Goal: Task Accomplishment & Management: Use online tool/utility

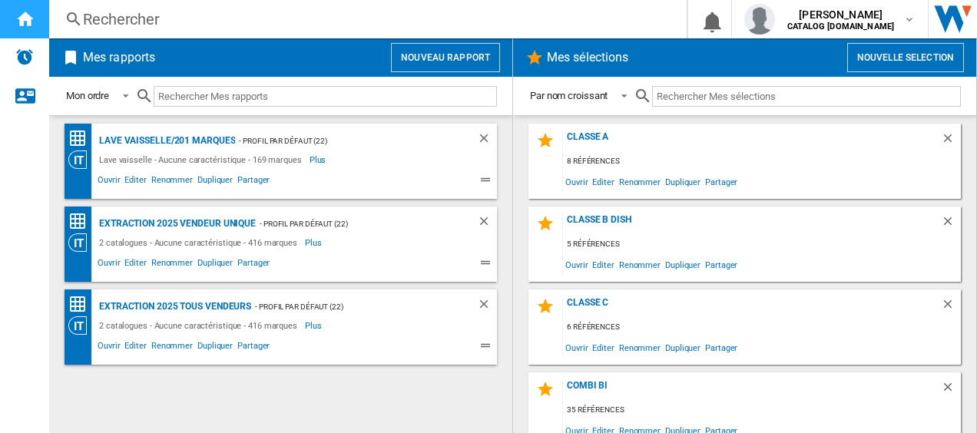
click at [38, 25] on div "Accueil" at bounding box center [24, 19] width 49 height 38
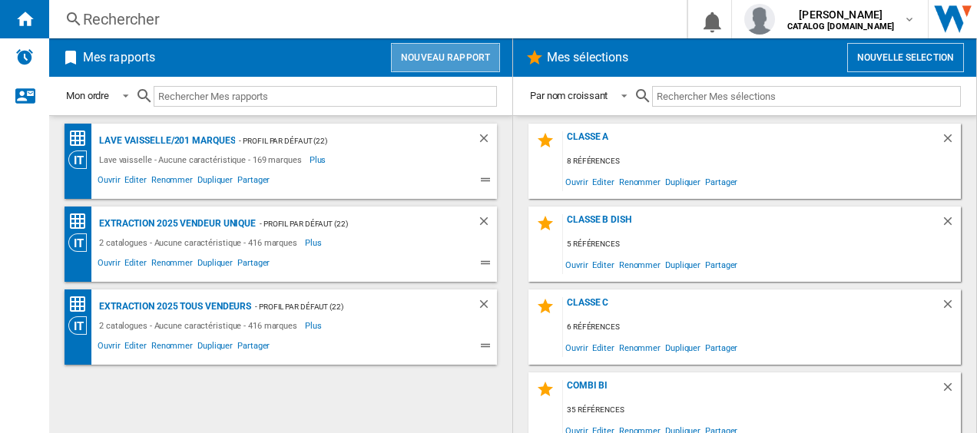
click at [478, 56] on button "Nouveau rapport" at bounding box center [445, 57] width 109 height 29
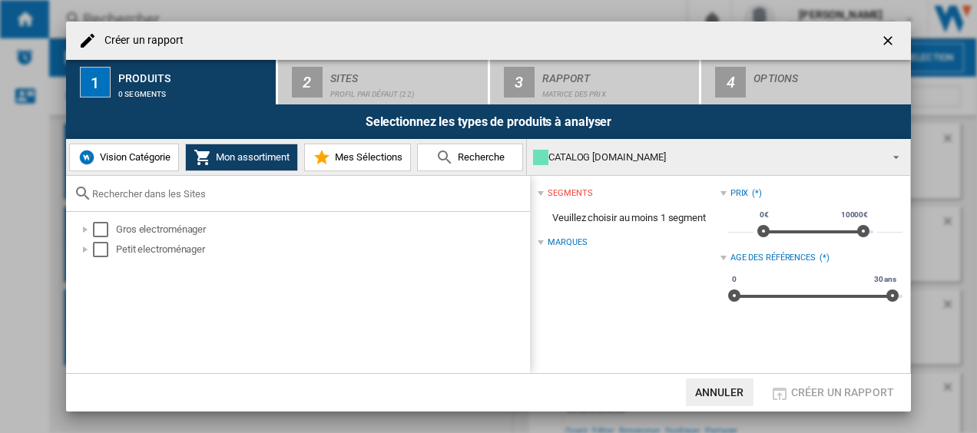
click at [130, 156] on span "Vision Catégorie" at bounding box center [133, 157] width 74 height 12
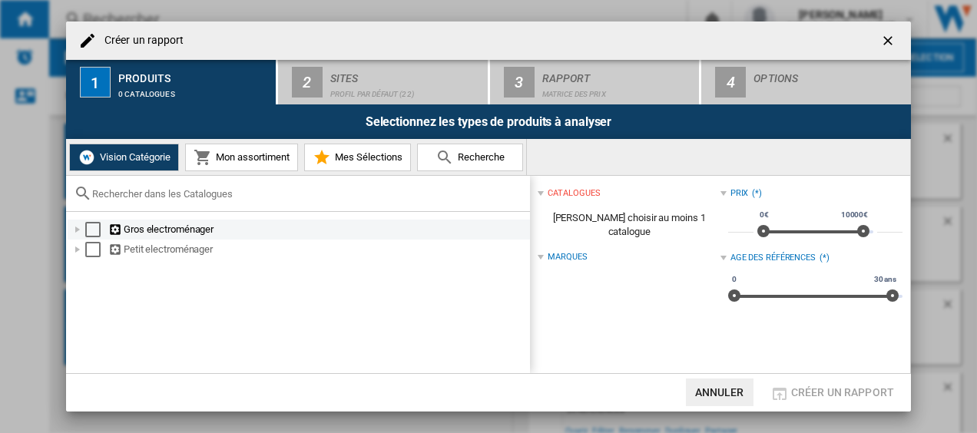
click at [97, 237] on md-checkbox "Select" at bounding box center [96, 229] width 23 height 15
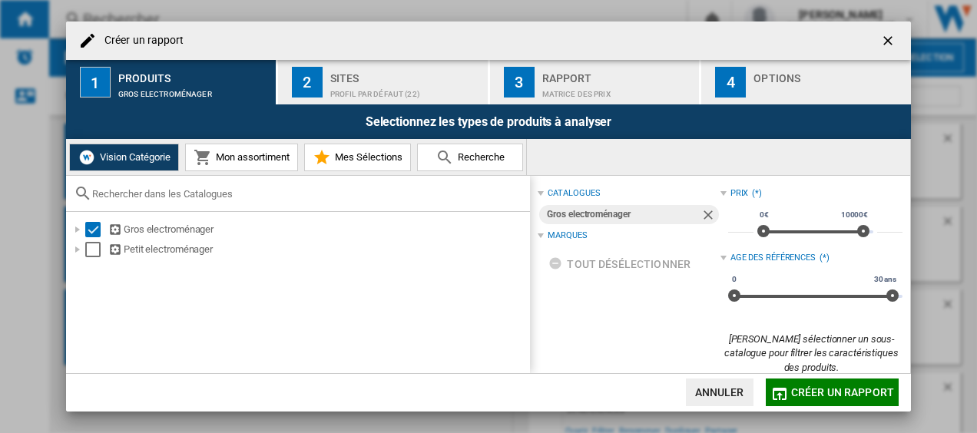
click at [261, 157] on span "Mon assortiment" at bounding box center [251, 157] width 78 height 12
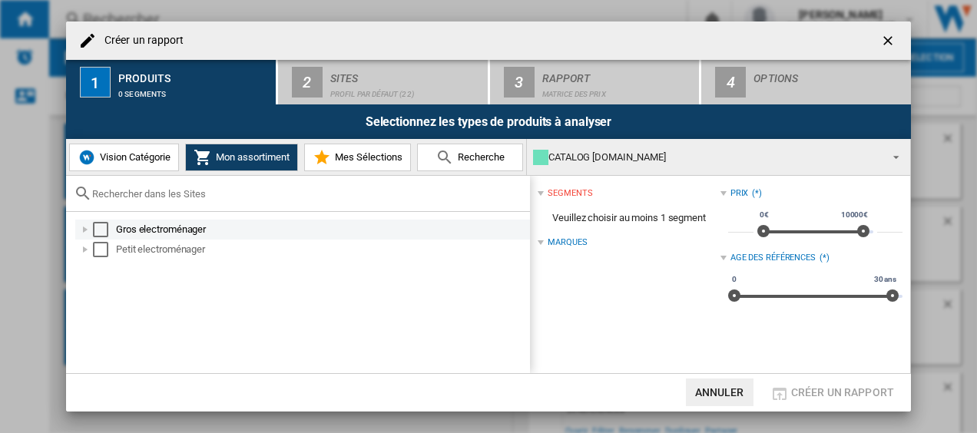
click at [98, 230] on div "Select" at bounding box center [100, 229] width 15 height 15
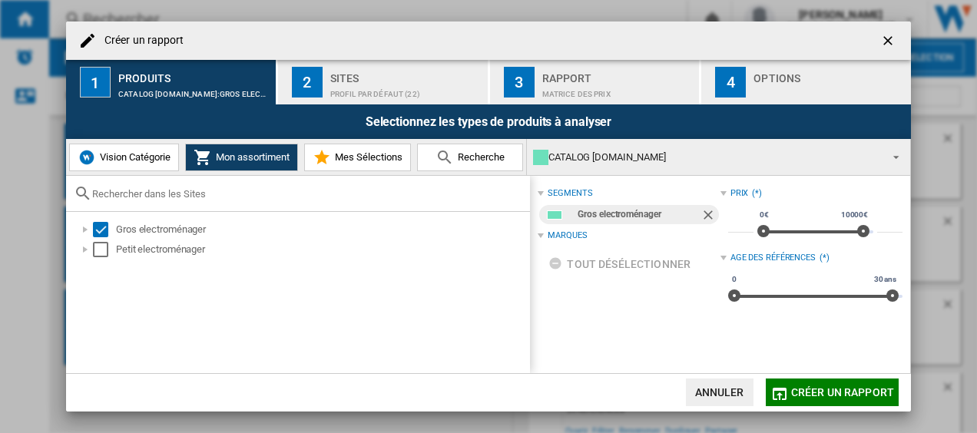
click at [552, 77] on div "Rapport" at bounding box center [617, 74] width 151 height 16
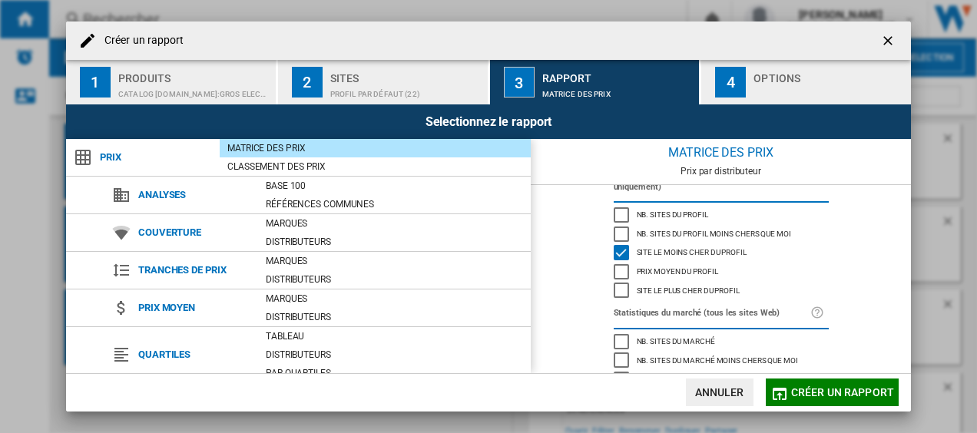
scroll to position [77, 0]
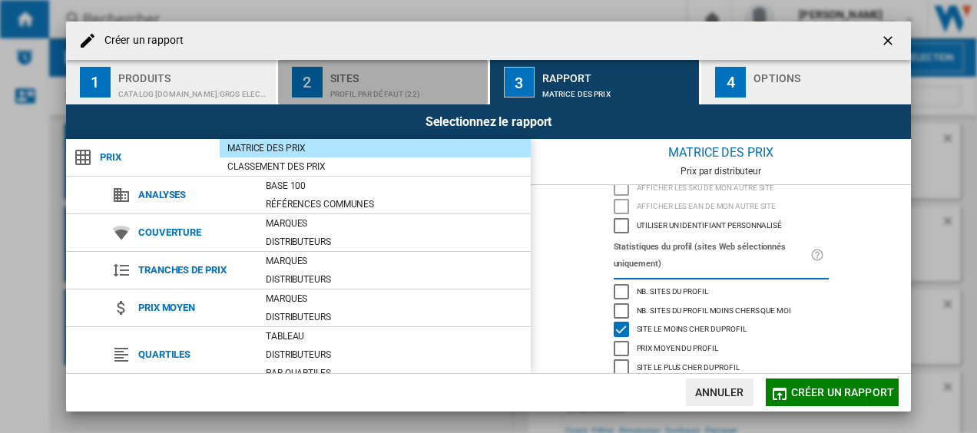
click at [415, 91] on div "Profil par défaut (22)" at bounding box center [405, 90] width 151 height 16
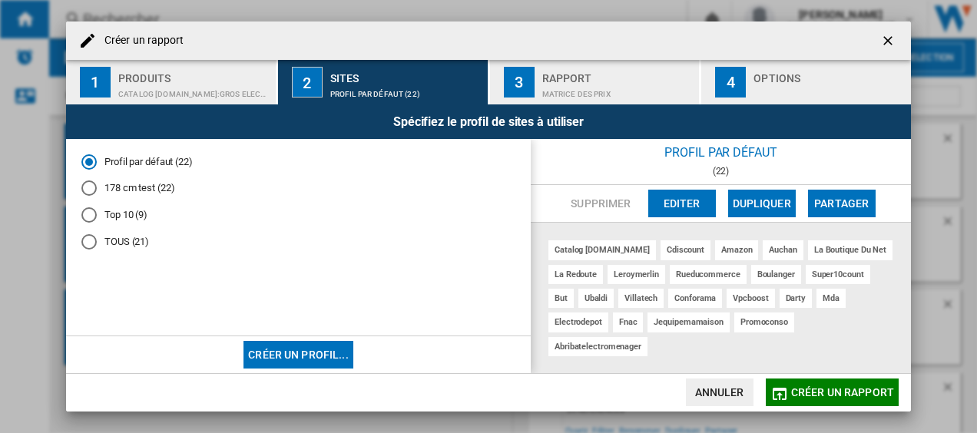
click at [558, 81] on div "Rapport" at bounding box center [617, 74] width 151 height 16
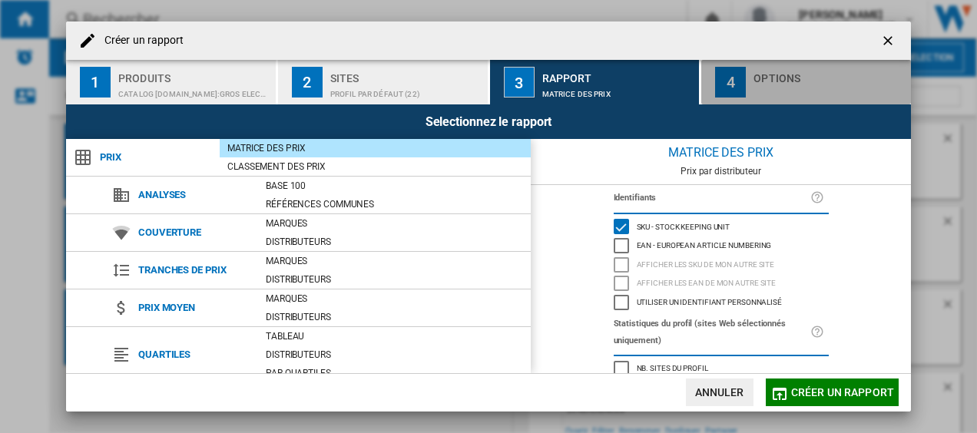
click at [777, 78] on div "Options" at bounding box center [828, 74] width 151 height 16
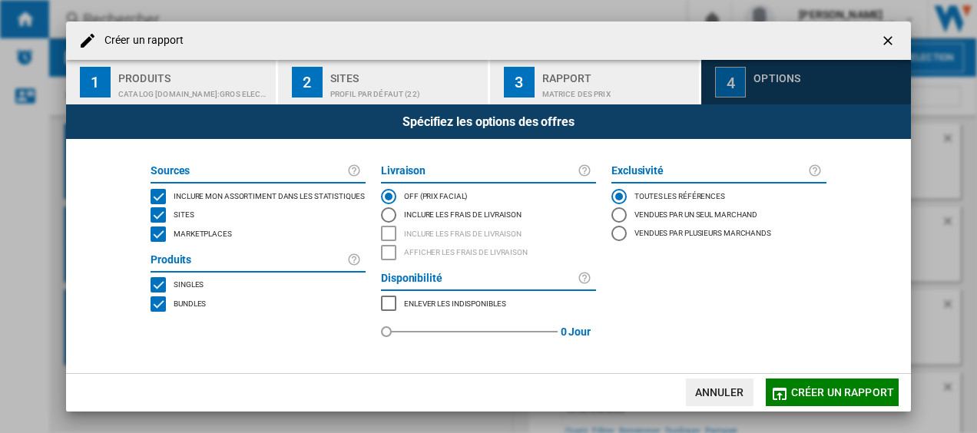
click at [742, 86] on div "4" at bounding box center [730, 82] width 31 height 31
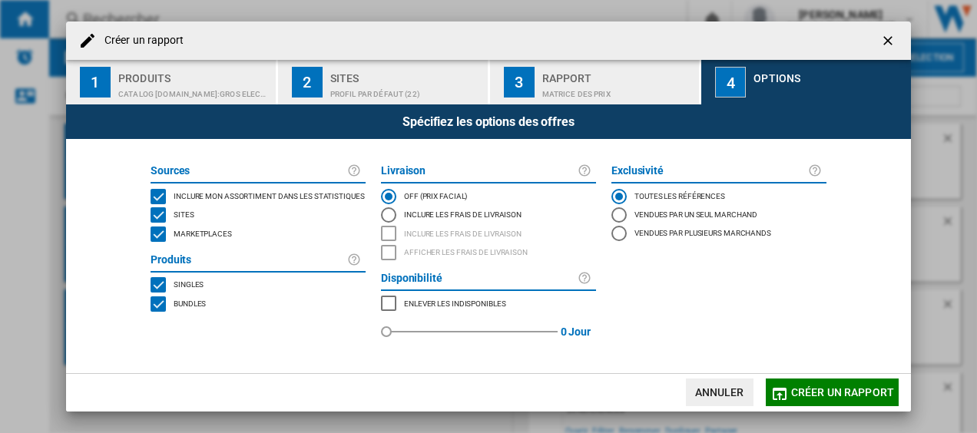
click at [835, 391] on span "Créer un rapport" at bounding box center [842, 392] width 103 height 12
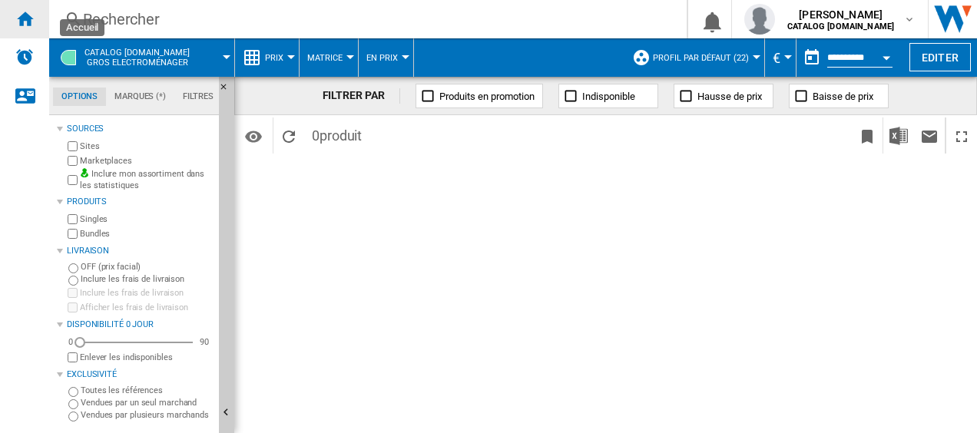
click at [34, 12] on div "Accueil" at bounding box center [24, 19] width 49 height 38
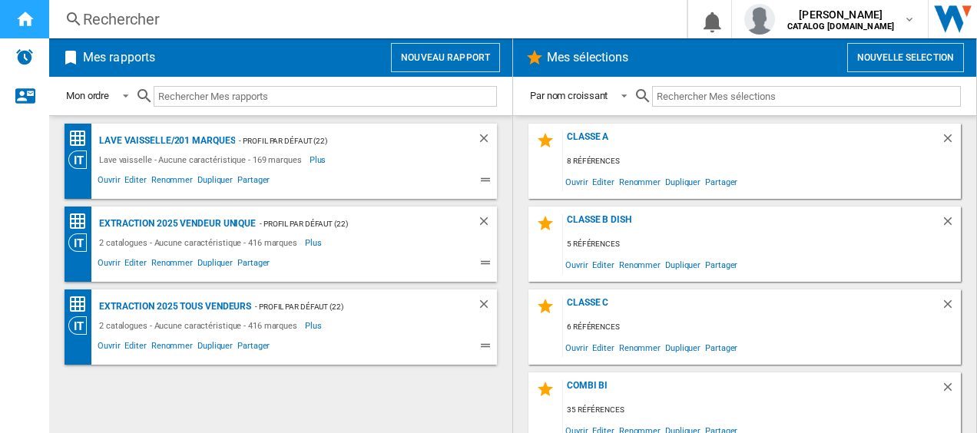
click at [12, 20] on div "Accueil" at bounding box center [24, 19] width 49 height 38
click at [452, 54] on button "Nouveau rapport" at bounding box center [445, 57] width 109 height 29
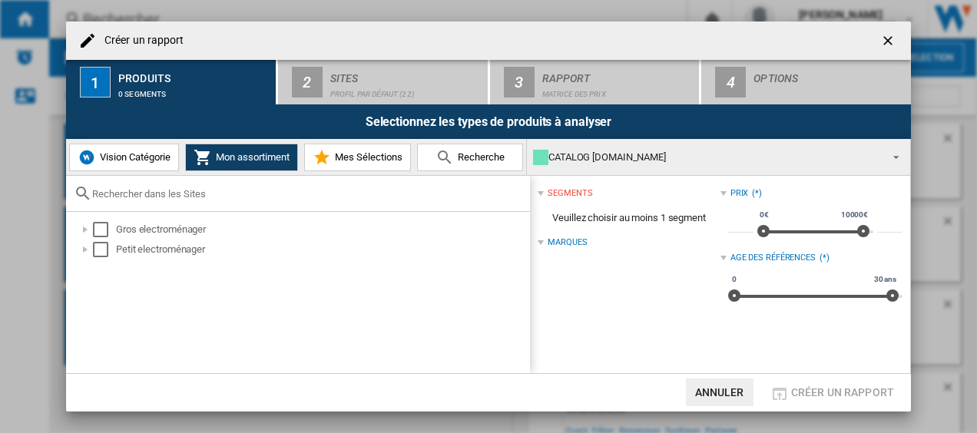
click at [142, 160] on span "Vision Catégorie" at bounding box center [133, 157] width 74 height 12
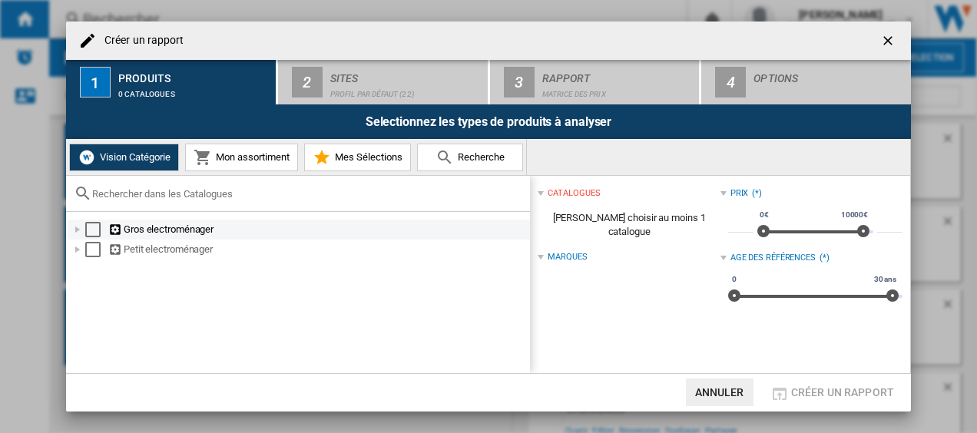
click at [92, 224] on div "Select" at bounding box center [92, 229] width 15 height 15
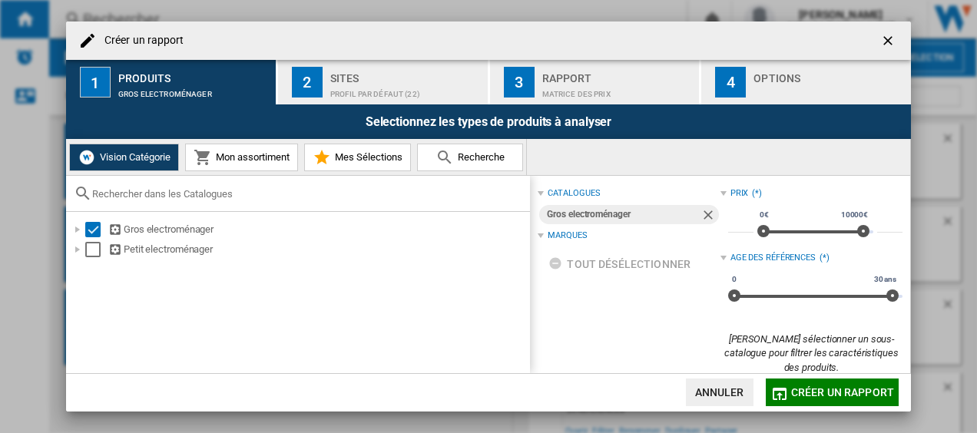
click at [261, 157] on span "Mon assortiment" at bounding box center [251, 157] width 78 height 12
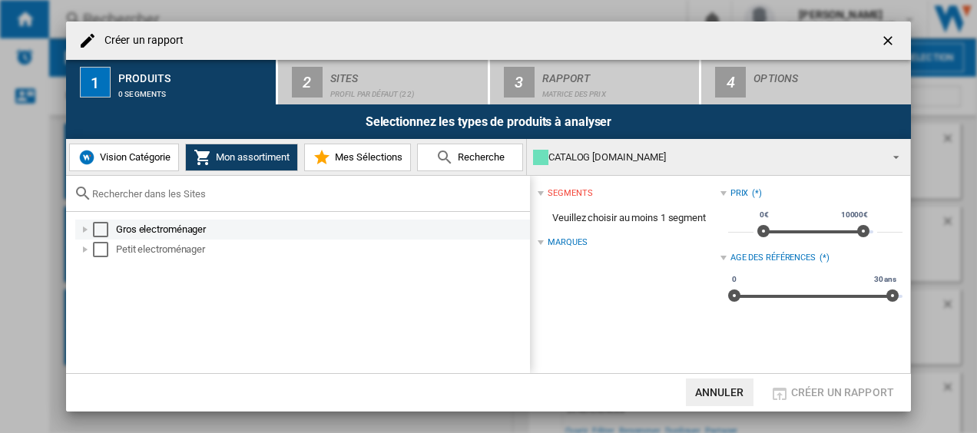
click at [109, 227] on md-checkbox "Select" at bounding box center [104, 229] width 23 height 15
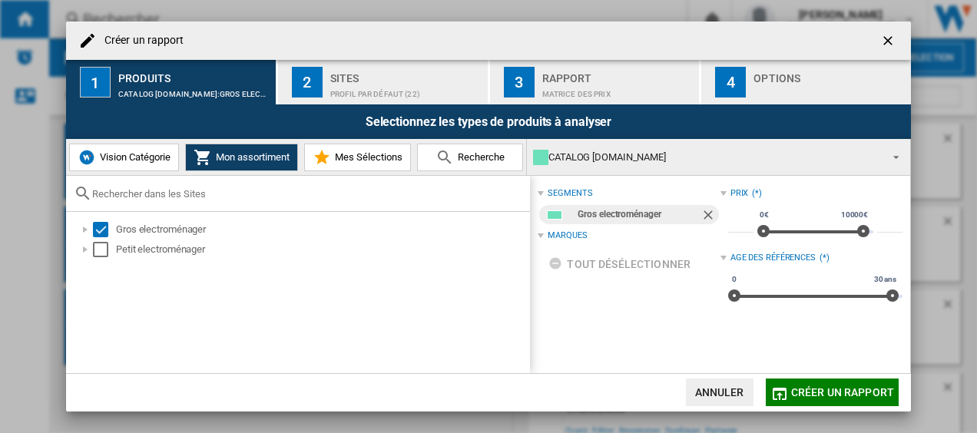
click at [524, 91] on div "3" at bounding box center [519, 82] width 31 height 31
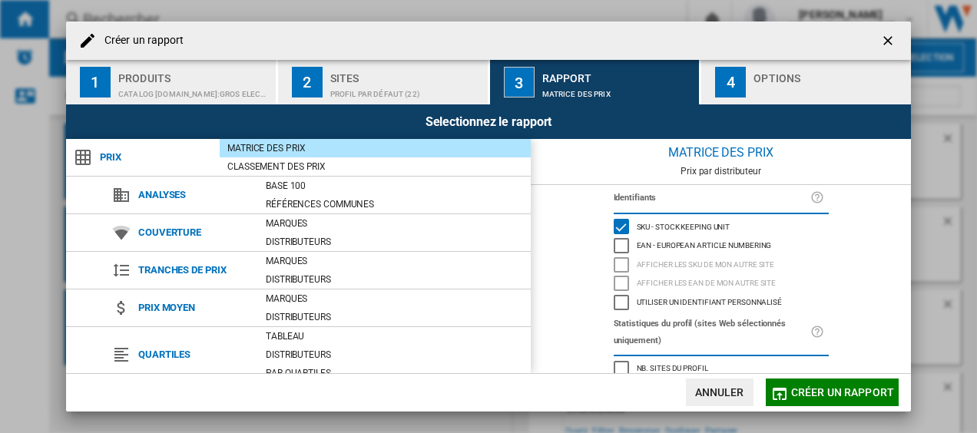
click at [776, 80] on div "Options" at bounding box center [828, 74] width 151 height 16
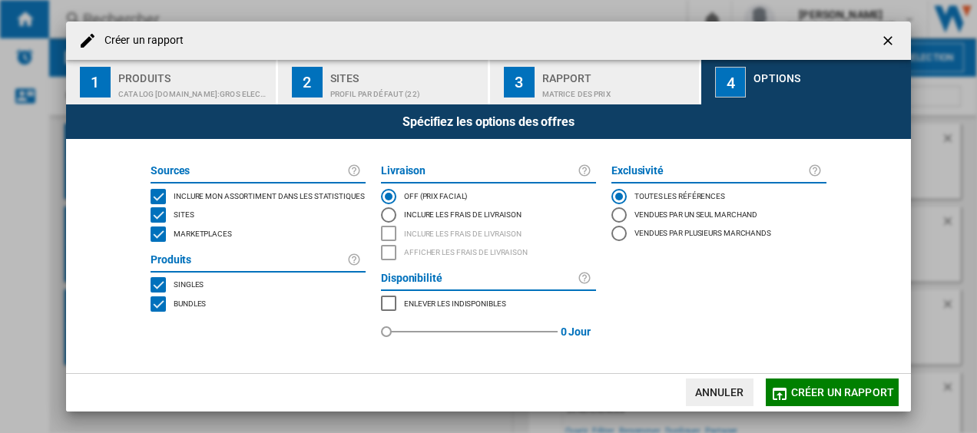
click at [822, 387] on span "Créer un rapport" at bounding box center [842, 392] width 103 height 12
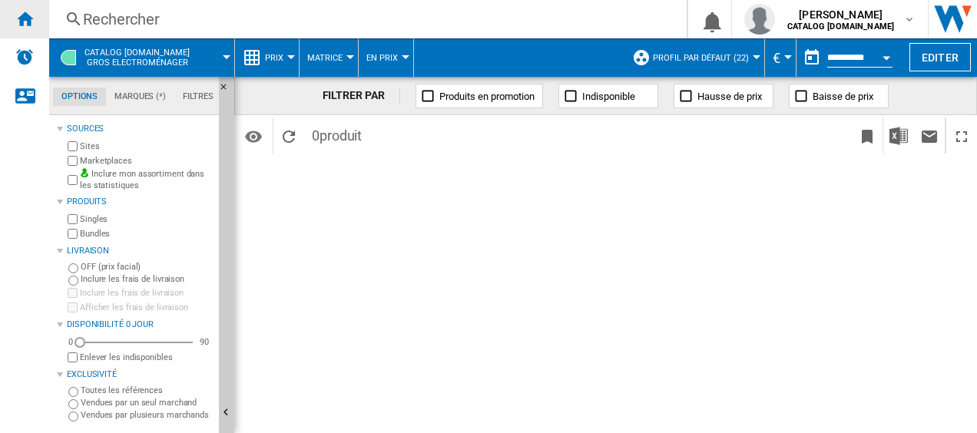
click at [12, 20] on div "Accueil" at bounding box center [24, 19] width 49 height 38
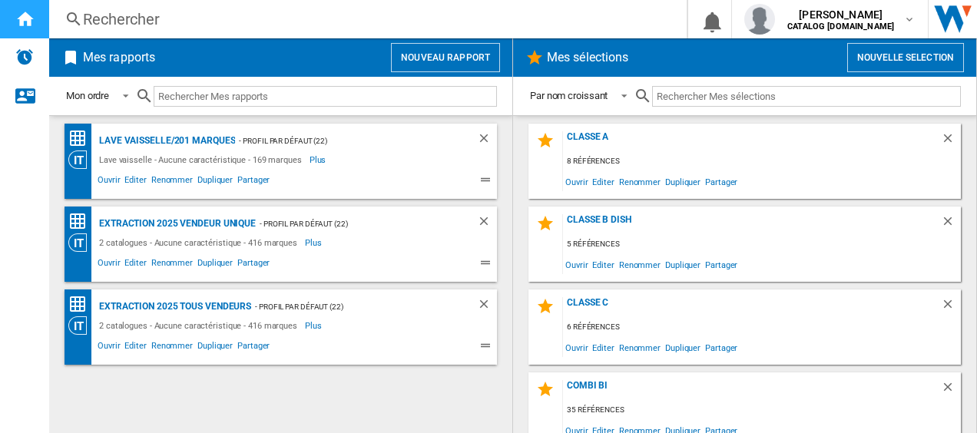
click at [26, 18] on ng-md-icon "Accueil" at bounding box center [24, 18] width 18 height 18
click at [880, 59] on button "Nouvelle selection" at bounding box center [905, 57] width 117 height 29
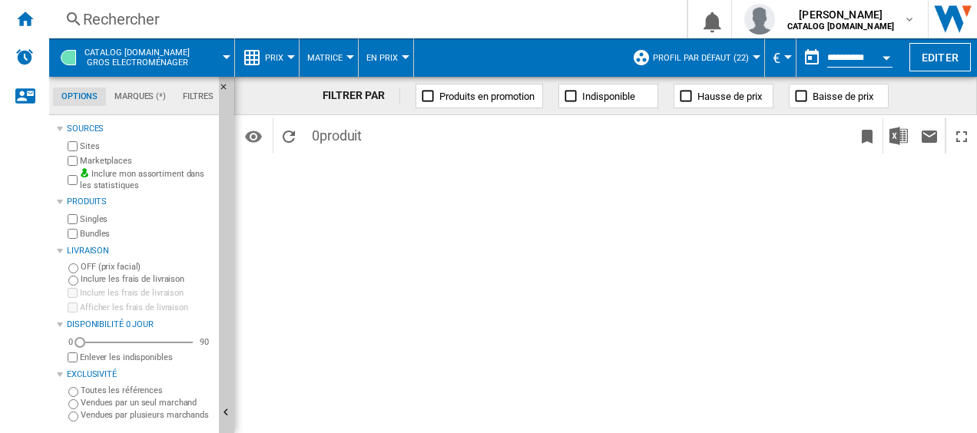
click at [88, 8] on div "Rechercher" at bounding box center [365, 18] width 564 height 21
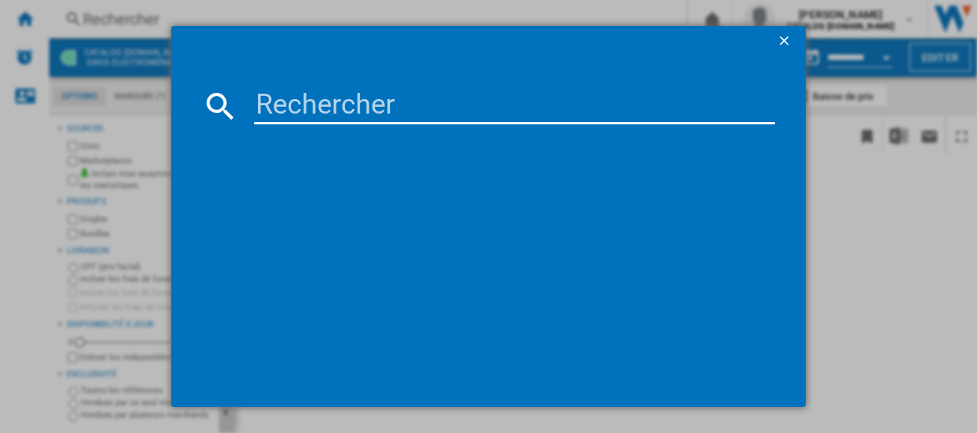
click at [314, 103] on input at bounding box center [514, 106] width 521 height 37
paste input "ORX9V351DB"
type input "ORX9V351DB"
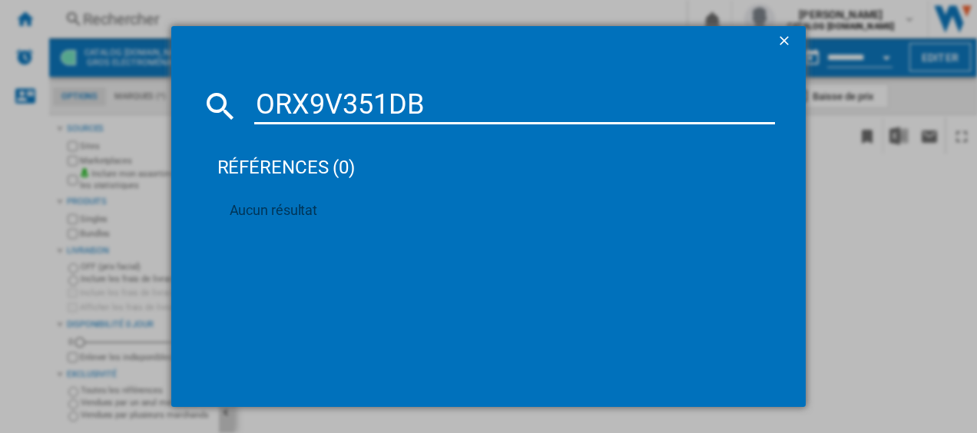
click at [774, 41] on button "button" at bounding box center [785, 41] width 31 height 31
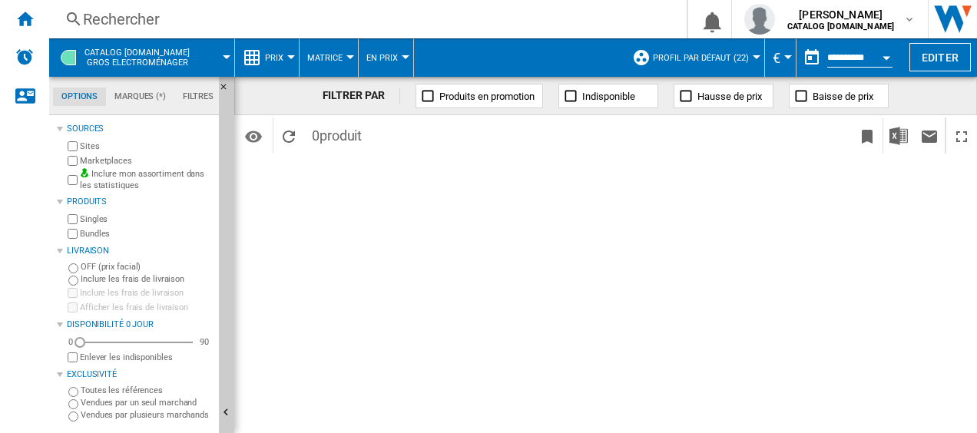
click at [223, 23] on div "Rechercher" at bounding box center [365, 18] width 564 height 21
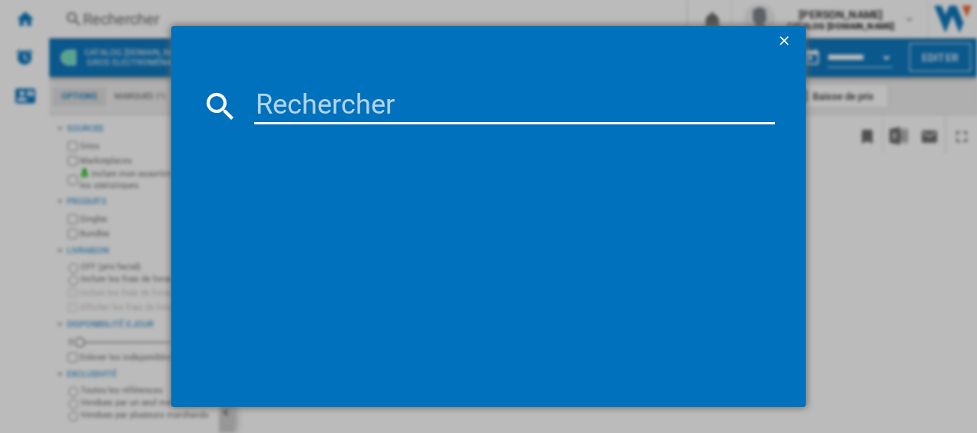
click at [461, 111] on input at bounding box center [514, 106] width 521 height 37
paste input "ELT9VE52M0"
type input "ELT9VE52M0"
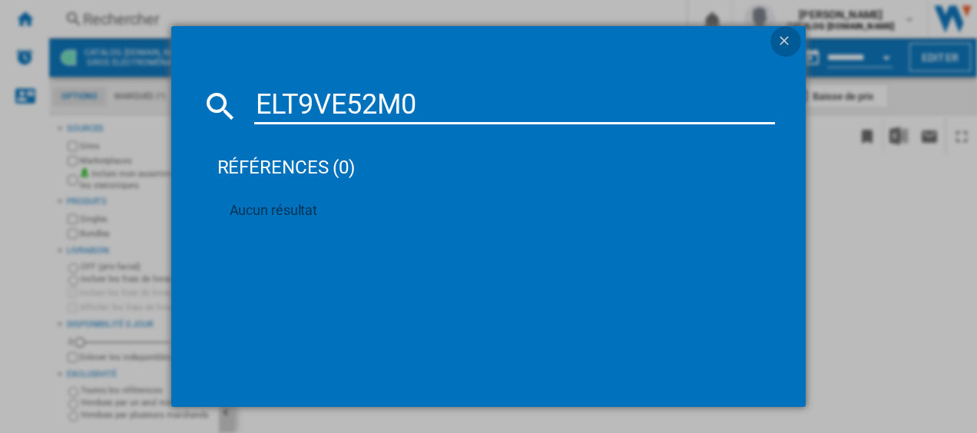
click at [782, 45] on ng-md-icon "getI18NText('BUTTONS.CLOSE_DIALOG')" at bounding box center [785, 42] width 18 height 18
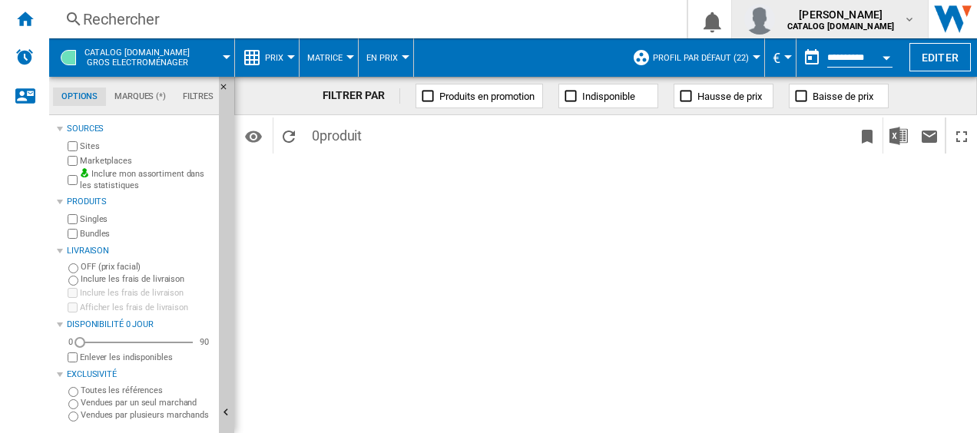
click at [894, 18] on div "[PERSON_NAME] CATALOG [DOMAIN_NAME]" at bounding box center [842, 19] width 122 height 25
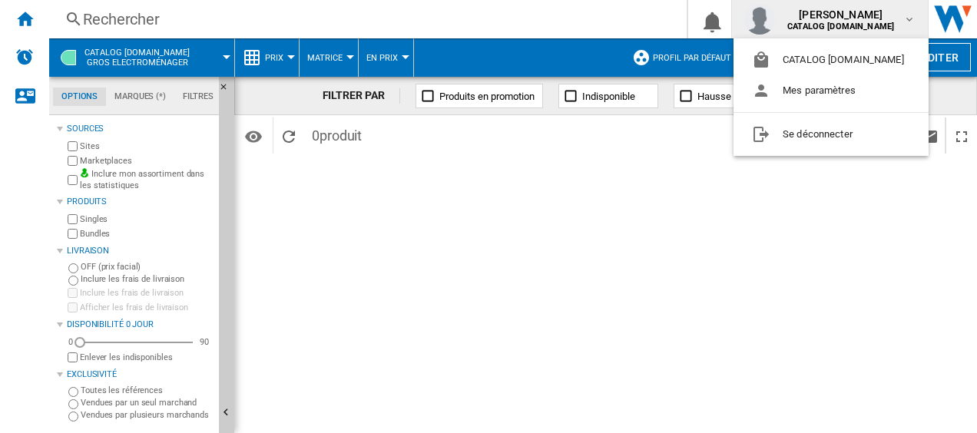
click at [556, 197] on md-backdrop at bounding box center [488, 216] width 977 height 433
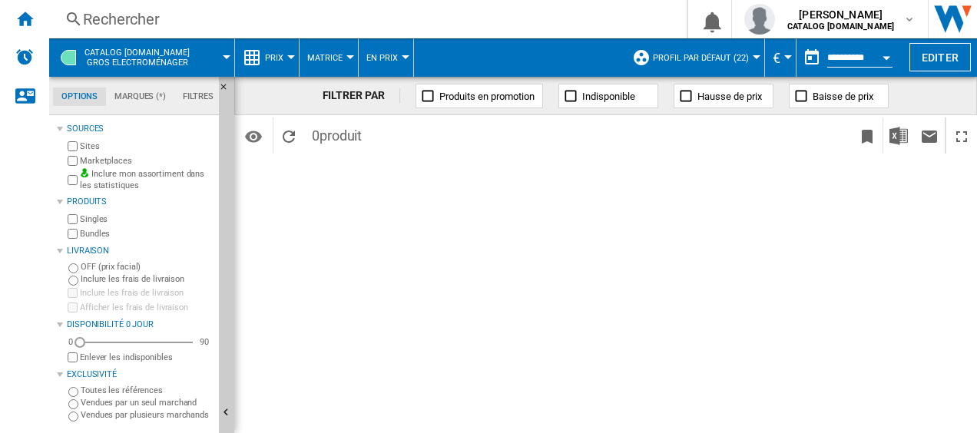
click at [141, 98] on md-tab-item "Marques (*)" at bounding box center [140, 97] width 68 height 18
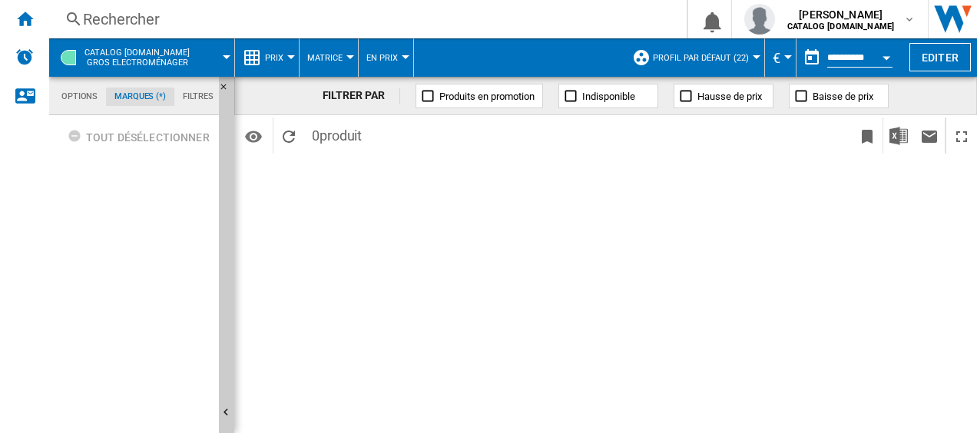
click at [91, 98] on md-tab-item "Options" at bounding box center [79, 97] width 53 height 18
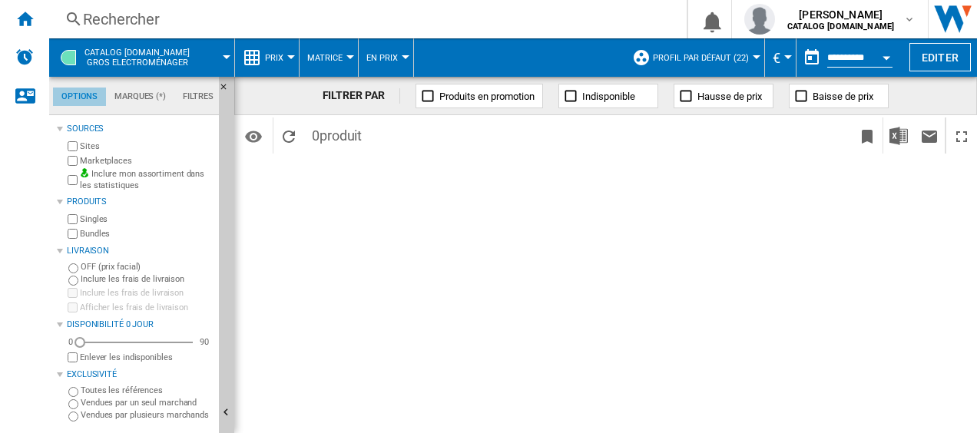
scroll to position [18, 0]
click at [436, 233] on div "FILTRER PAR Produits en promotion Indisponible Hausse de prix Baisse de prix Id…" at bounding box center [605, 255] width 742 height 356
click at [28, 21] on ng-md-icon "Accueil" at bounding box center [24, 18] width 18 height 18
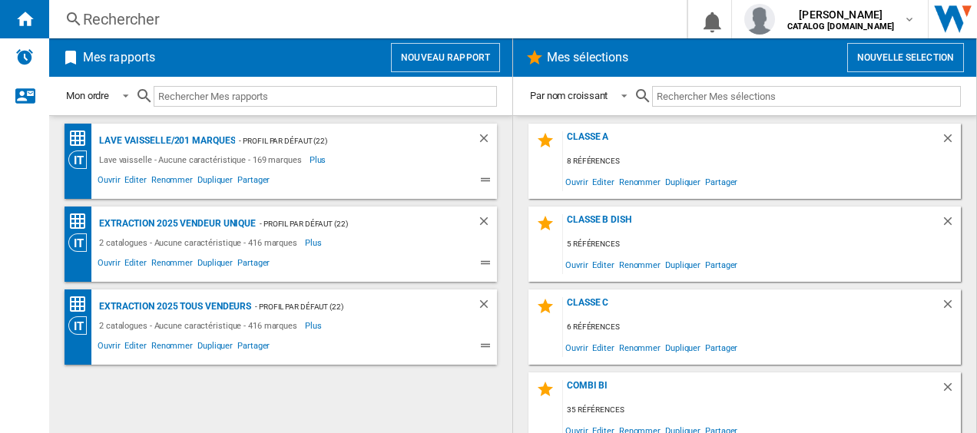
click at [366, 393] on div "Lave vaisselle/201 marques - Profil par défaut (22) Lave vaisselle - Aucune car…" at bounding box center [280, 275] width 432 height 302
click at [129, 225] on div "Extraction 2025 vendeur unique" at bounding box center [175, 223] width 160 height 19
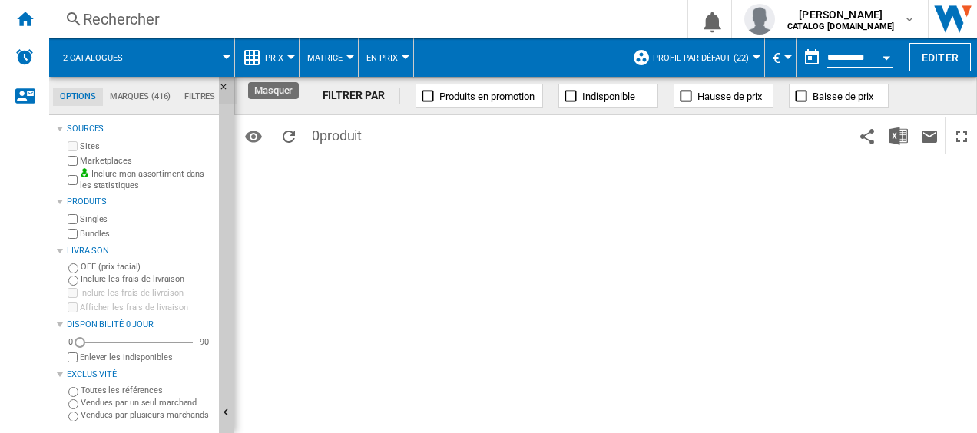
click at [223, 83] on ng-md-icon "Masquer" at bounding box center [228, 91] width 18 height 18
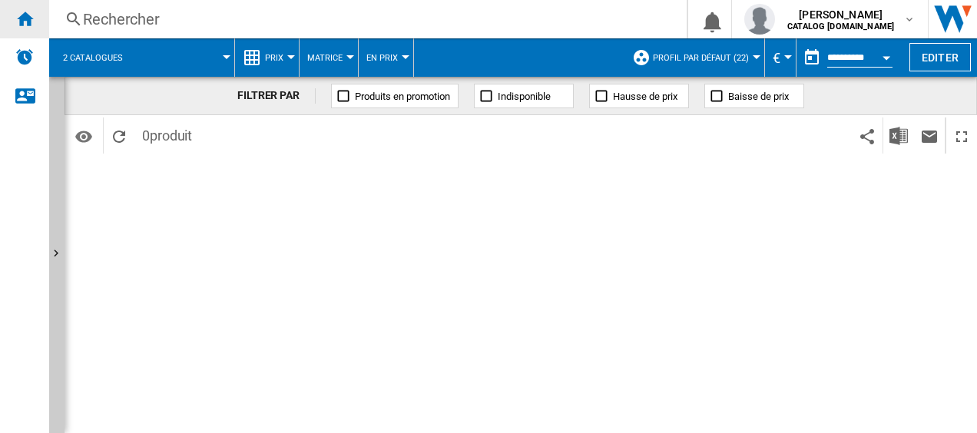
click at [34, 18] on div "Accueil" at bounding box center [24, 19] width 49 height 38
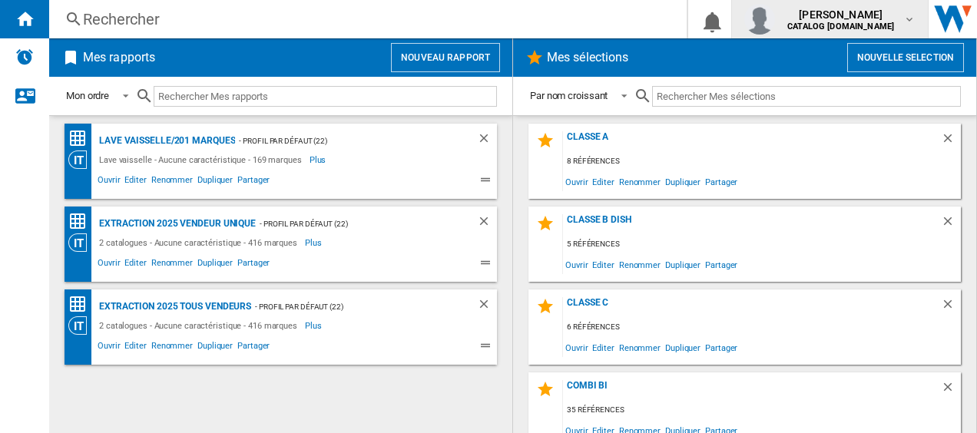
click at [840, 12] on span "[PERSON_NAME]" at bounding box center [840, 14] width 107 height 15
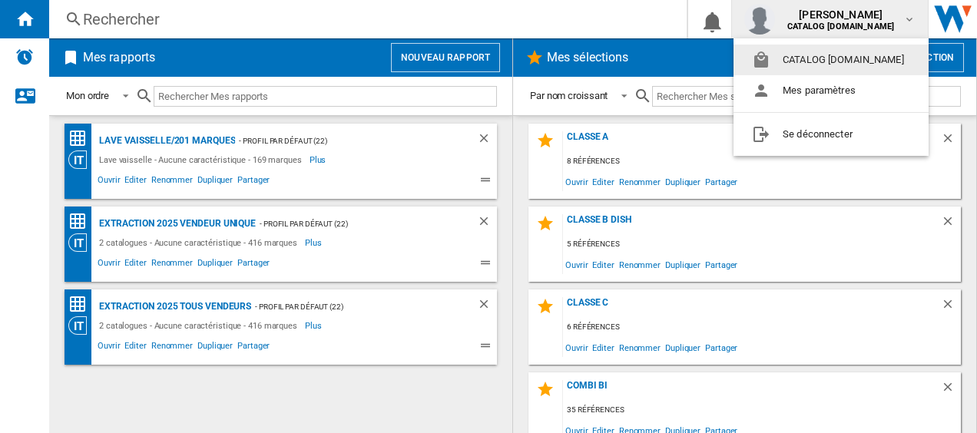
click at [833, 58] on button "CATALOG [DOMAIN_NAME]" at bounding box center [830, 60] width 195 height 31
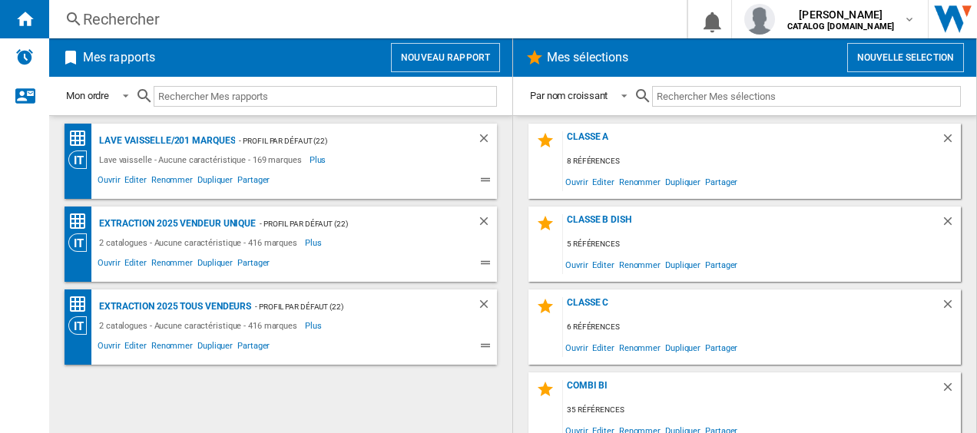
click at [115, 20] on div "Rechercher" at bounding box center [365, 18] width 564 height 21
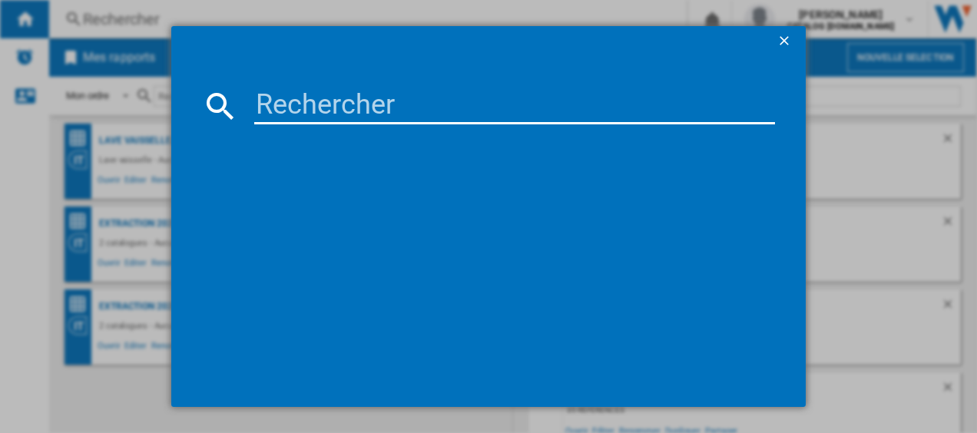
click at [347, 95] on input at bounding box center [514, 106] width 521 height 37
paste input "RC521CXE0"
type input "RC521CXE0"
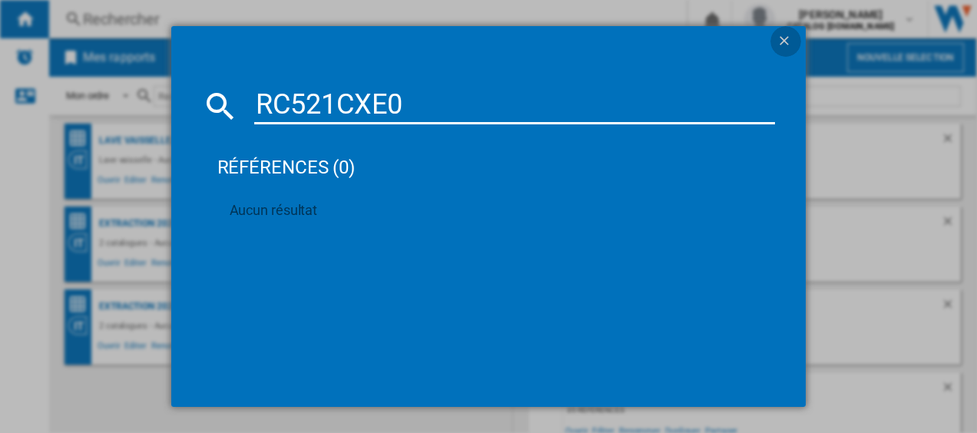
click at [781, 45] on ng-md-icon "getI18NText('BUTTONS.CLOSE_DIALOG')" at bounding box center [785, 42] width 18 height 18
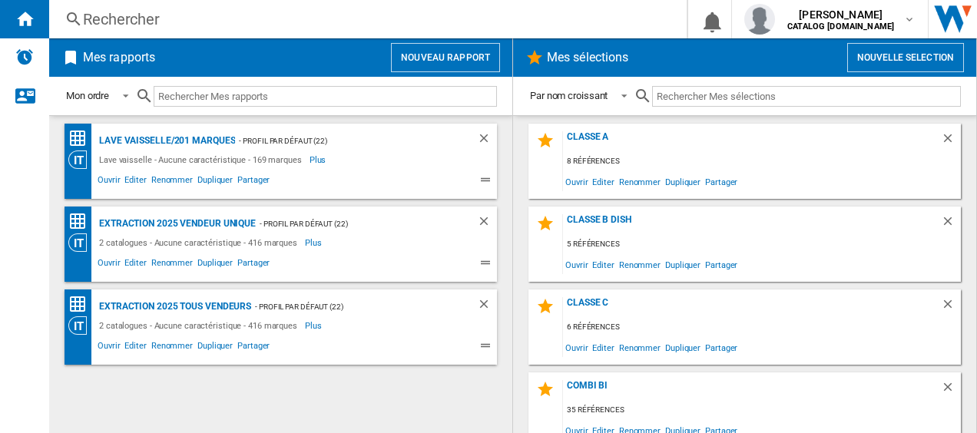
click at [435, 409] on div "Lave vaisselle/201 marques - Profil par défaut (22) Lave vaisselle - Aucune car…" at bounding box center [280, 275] width 432 height 302
click at [102, 261] on span "Ouvrir" at bounding box center [108, 265] width 27 height 18
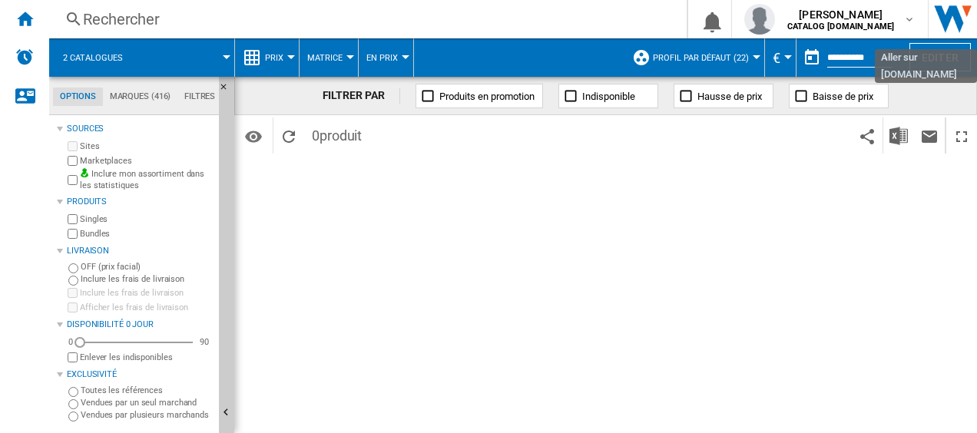
click at [952, 16] on img "Aller sur wiser.com" at bounding box center [952, 19] width 48 height 38
click at [554, 213] on div "FILTRER PAR Produits en promotion Indisponible Hausse de prix Baisse de prix Id…" at bounding box center [605, 255] width 742 height 356
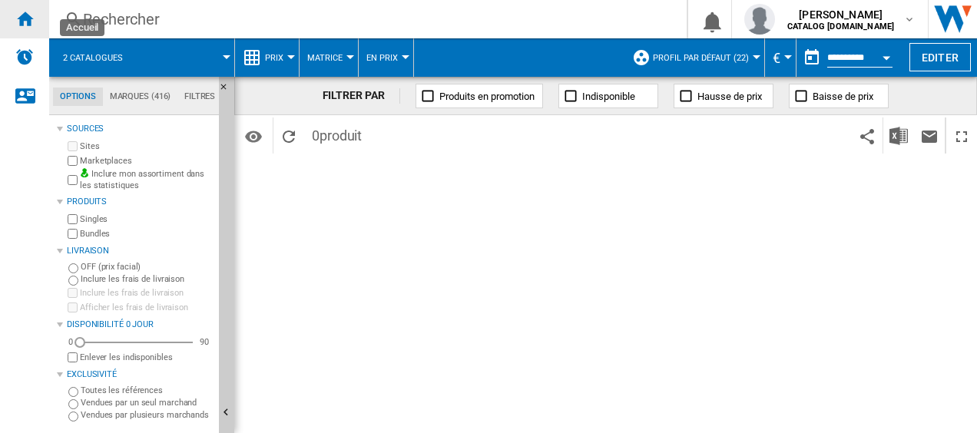
click at [18, 11] on ng-md-icon "Accueil" at bounding box center [24, 18] width 18 height 18
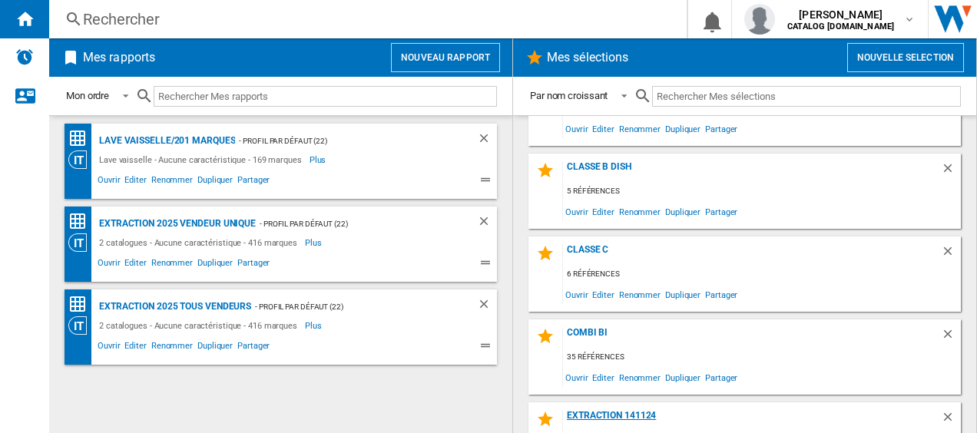
scroll to position [77, 0]
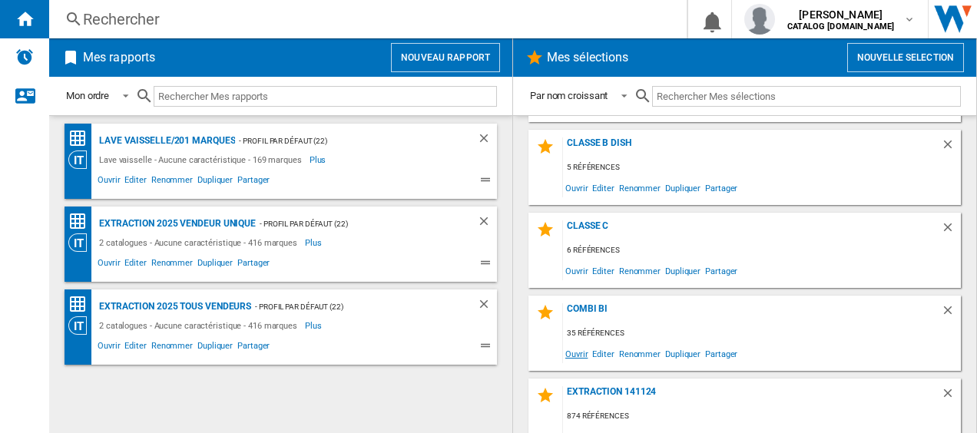
click at [580, 355] on span "Ouvrir" at bounding box center [576, 353] width 27 height 21
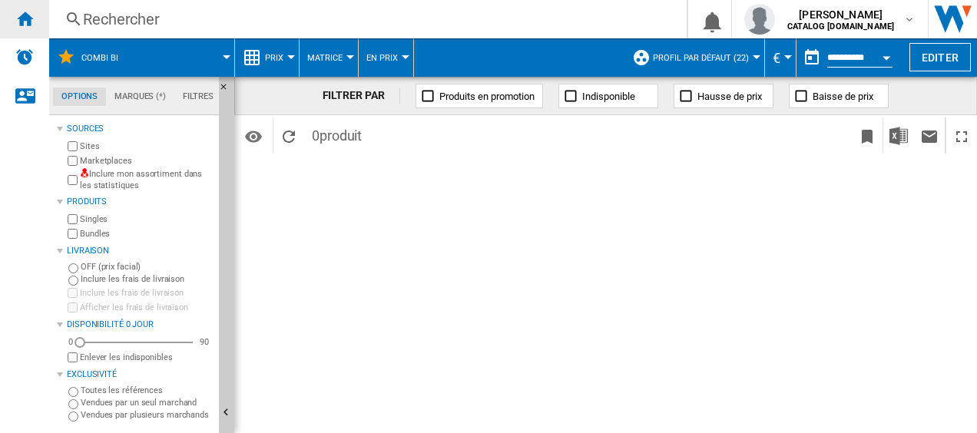
click at [23, 16] on ng-md-icon "Accueil" at bounding box center [24, 18] width 18 height 18
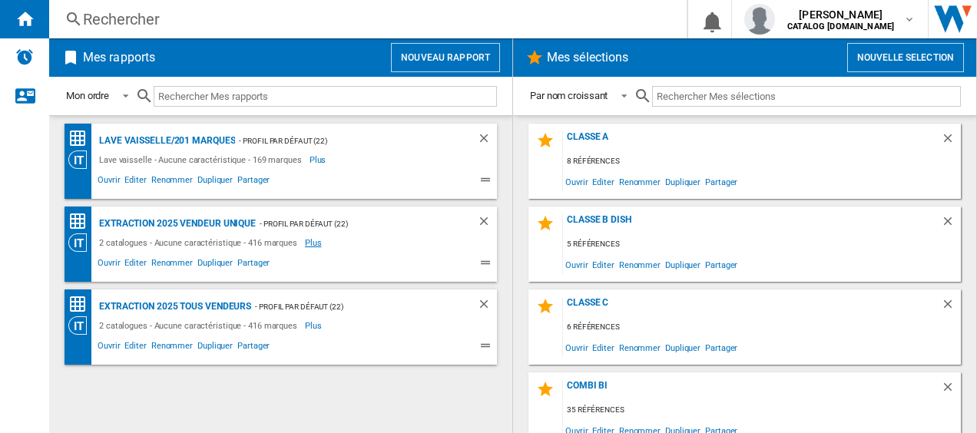
click at [313, 243] on span "Plus" at bounding box center [314, 242] width 19 height 18
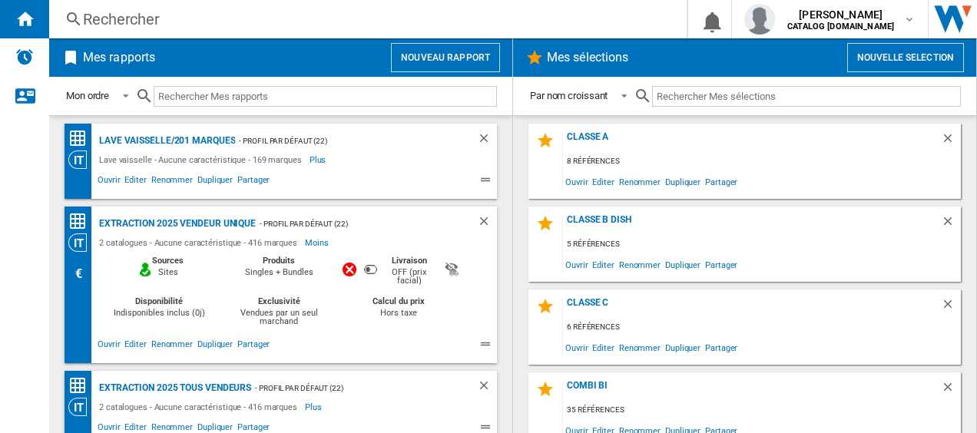
click at [313, 243] on span "Moins" at bounding box center [318, 242] width 26 height 18
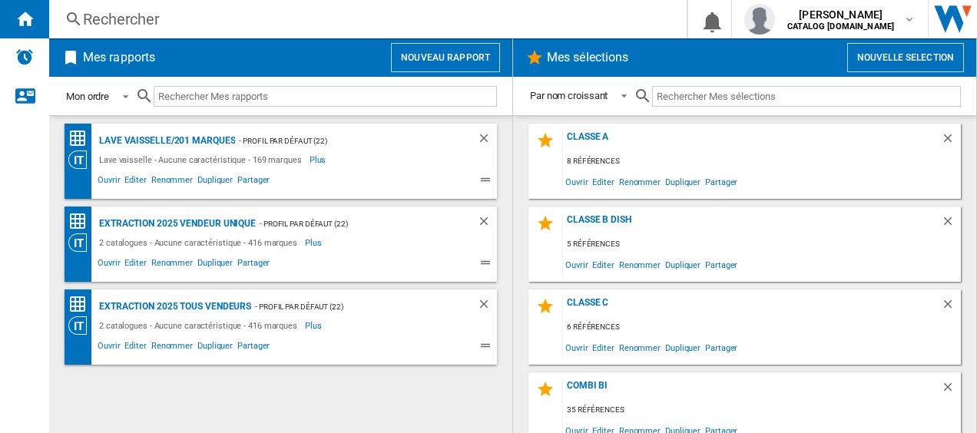
click at [124, 95] on span at bounding box center [121, 95] width 18 height 14
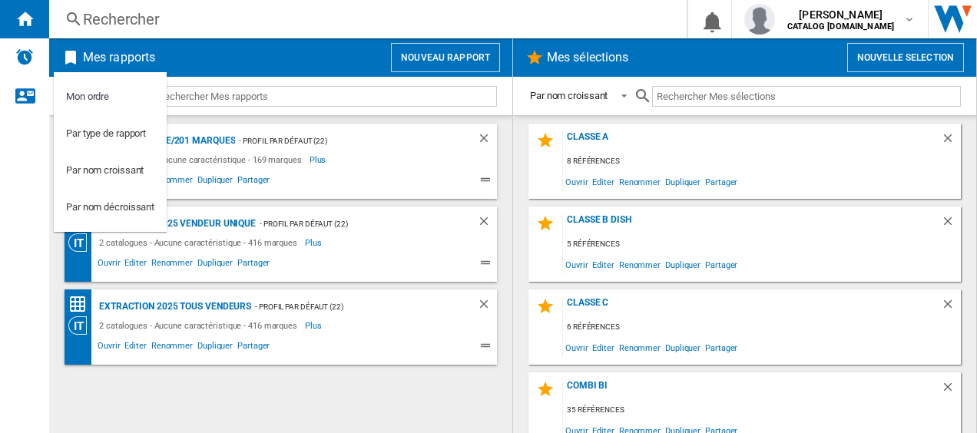
click at [352, 18] on md-backdrop at bounding box center [488, 216] width 977 height 433
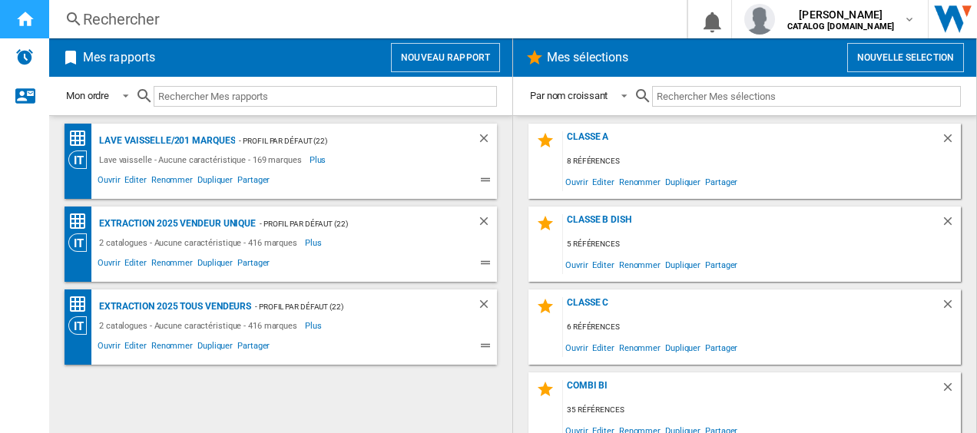
click at [31, 22] on ng-md-icon "Accueil" at bounding box center [24, 18] width 18 height 18
click at [200, 20] on div "Rechercher" at bounding box center [365, 18] width 564 height 21
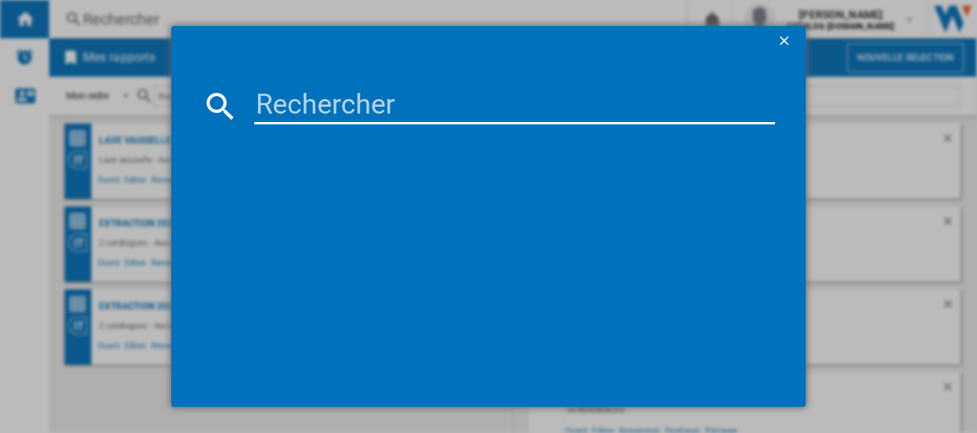
click at [780, 39] on ng-md-icon "getI18NText('BUTTONS.CLOSE_DIALOG')" at bounding box center [785, 42] width 18 height 18
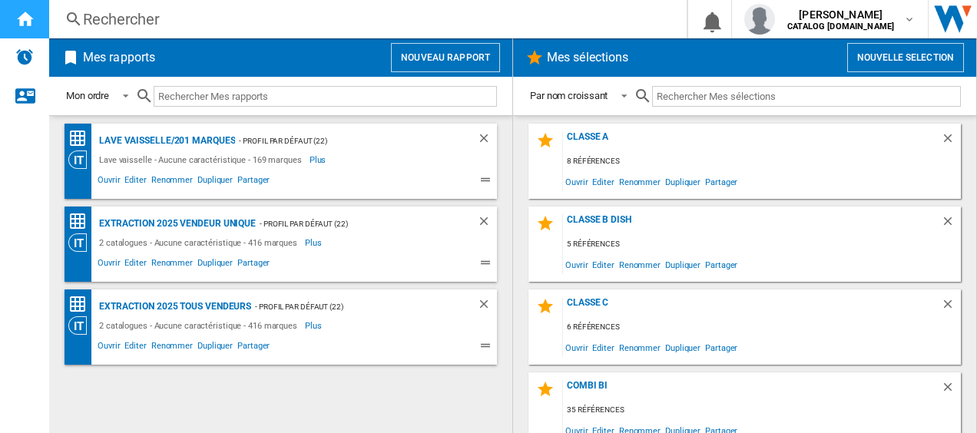
click at [23, 14] on ng-md-icon "Accueil" at bounding box center [24, 18] width 18 height 18
click at [150, 218] on div "Extraction 2025 vendeur unique" at bounding box center [175, 223] width 160 height 19
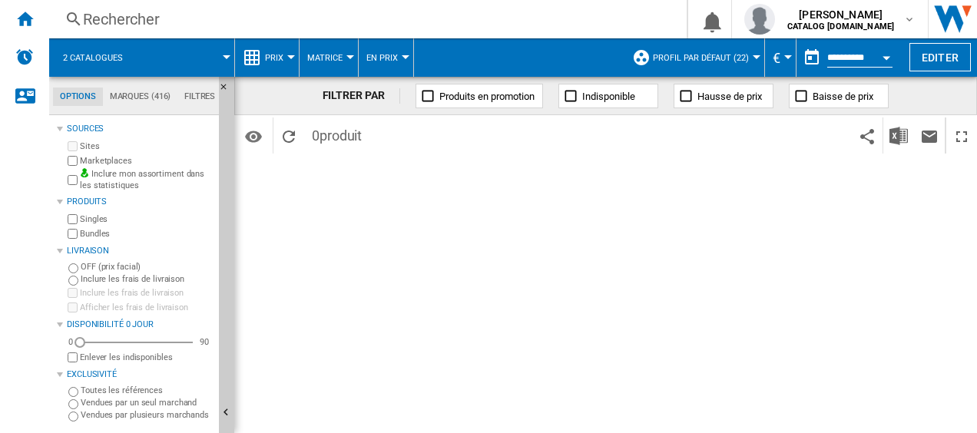
click at [725, 60] on span "Profil par défaut (22)" at bounding box center [701, 58] width 96 height 10
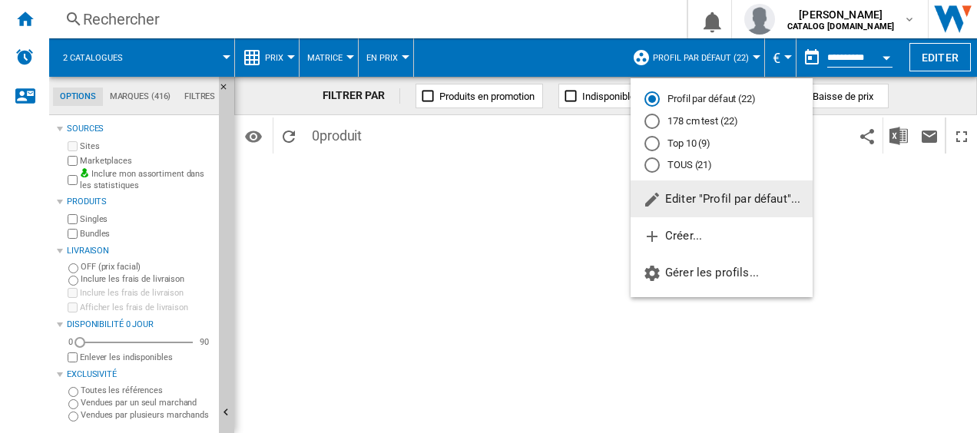
click at [151, 94] on md-backdrop at bounding box center [488, 216] width 977 height 433
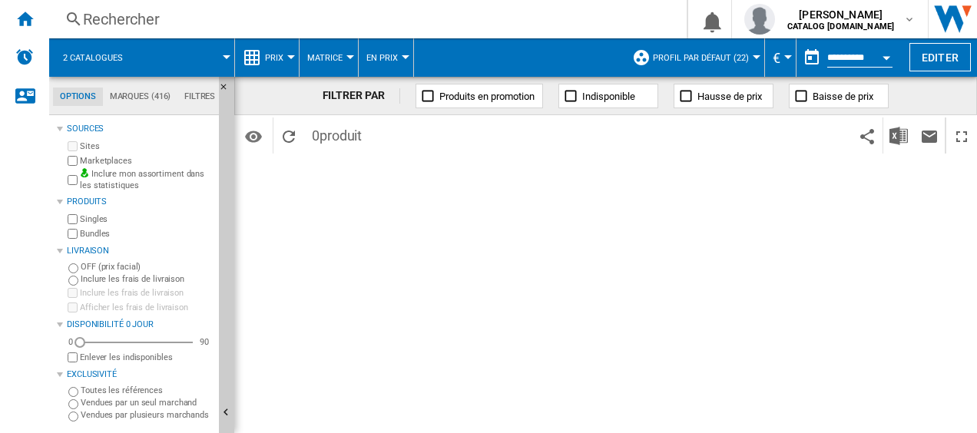
click at [154, 98] on md-tab-item "Marques (416)" at bounding box center [140, 97] width 74 height 18
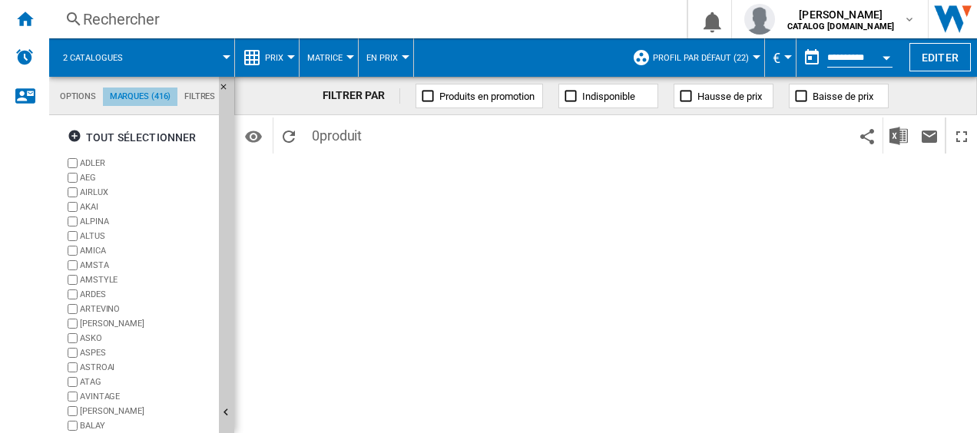
scroll to position [58, 0]
click at [203, 97] on md-tab-item "Filtres" at bounding box center [199, 97] width 45 height 18
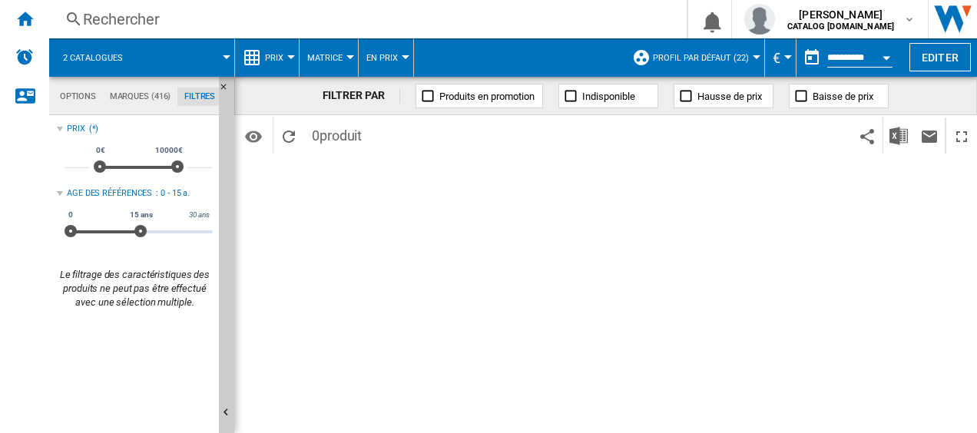
click at [80, 100] on md-tab-item "Options" at bounding box center [78, 97] width 50 height 18
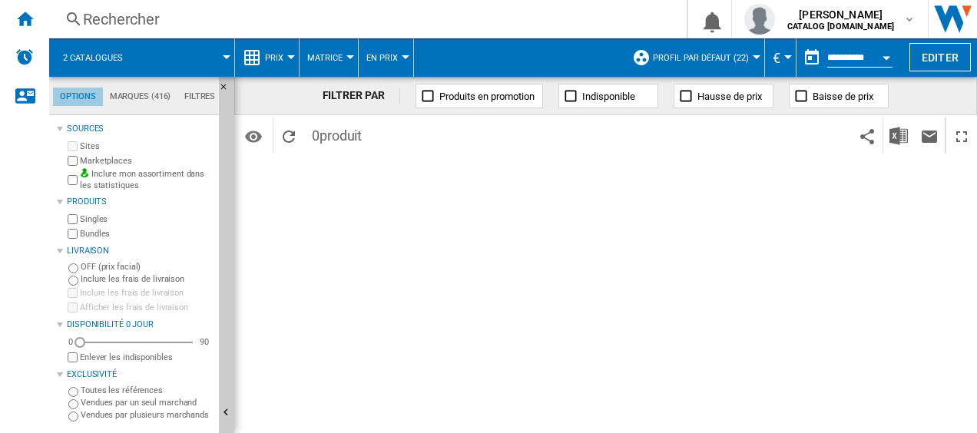
scroll to position [18, 0]
click at [487, 275] on div "FILTRER PAR Produits en promotion Indisponible Hausse de prix Baisse de prix Id…" at bounding box center [605, 255] width 742 height 356
click at [18, 22] on ng-md-icon "Accueil" at bounding box center [24, 18] width 18 height 18
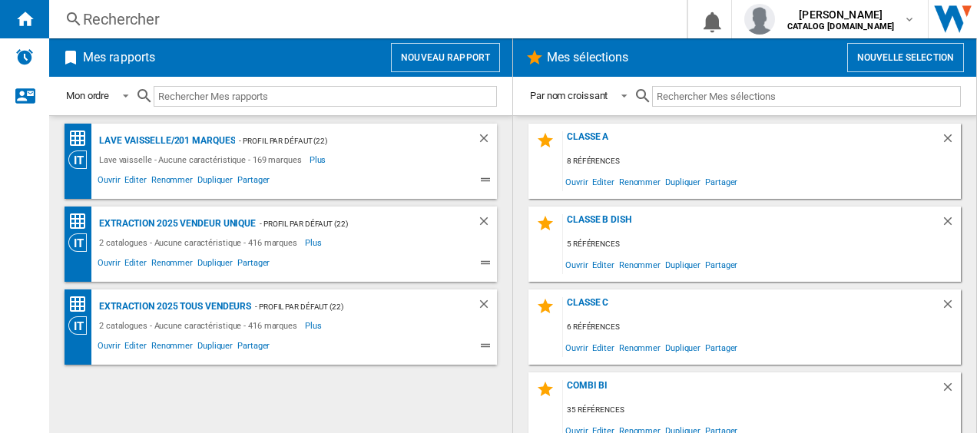
click at [453, 54] on button "Nouveau rapport" at bounding box center [445, 57] width 109 height 29
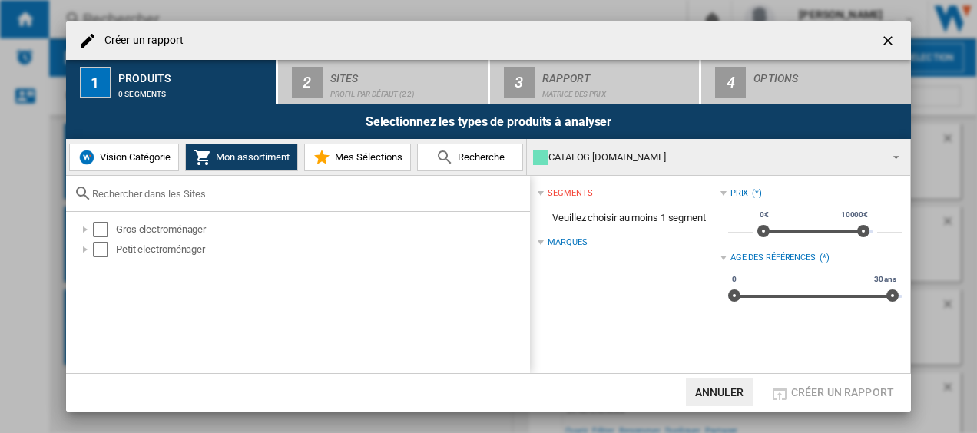
click at [114, 153] on span "Vision Catégorie" at bounding box center [133, 157] width 74 height 12
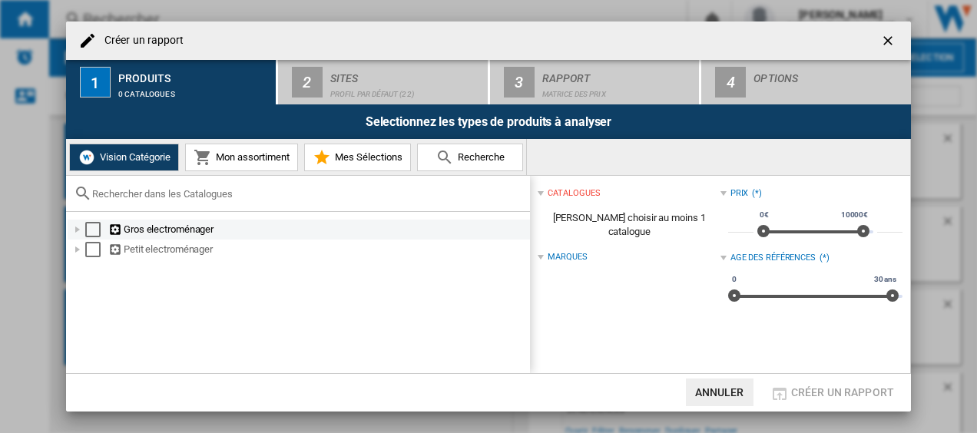
click at [91, 230] on div "Select" at bounding box center [92, 229] width 15 height 15
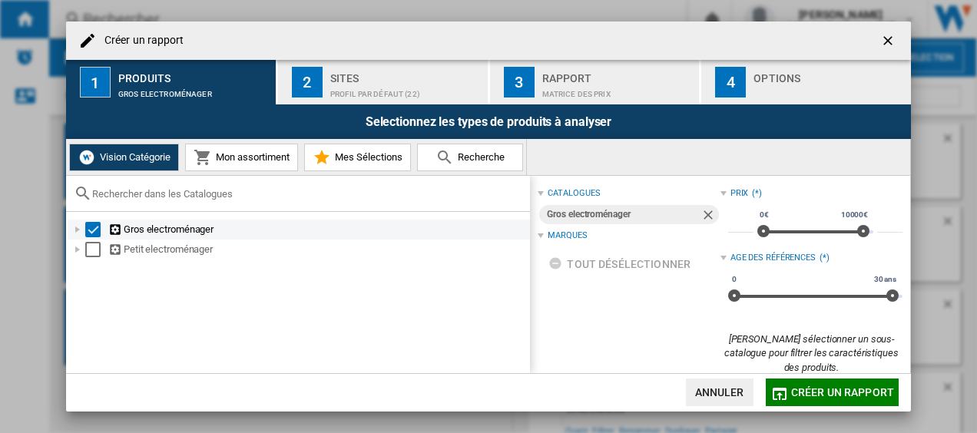
click at [81, 229] on div at bounding box center [77, 229] width 15 height 15
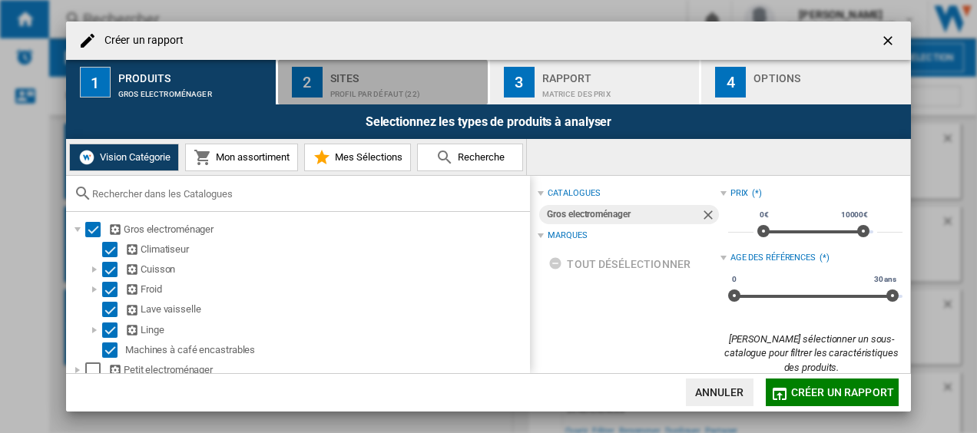
click at [316, 85] on div "2" at bounding box center [307, 82] width 31 height 31
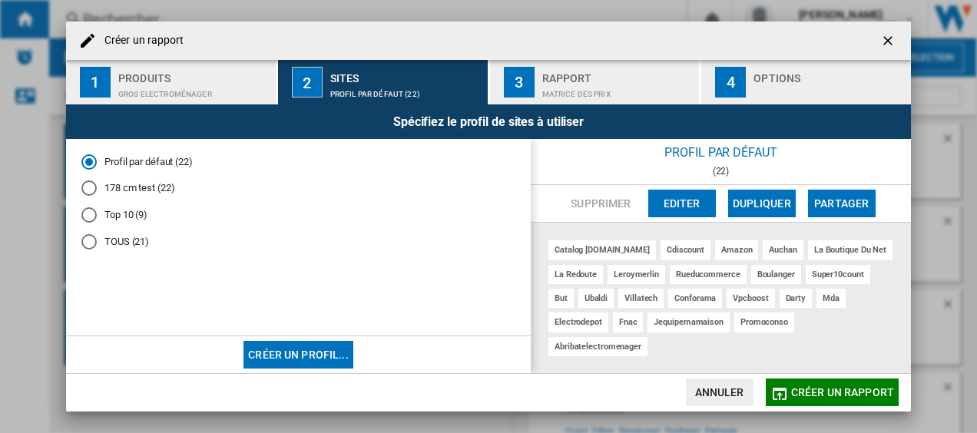
click at [175, 74] on div "Produits" at bounding box center [193, 74] width 151 height 16
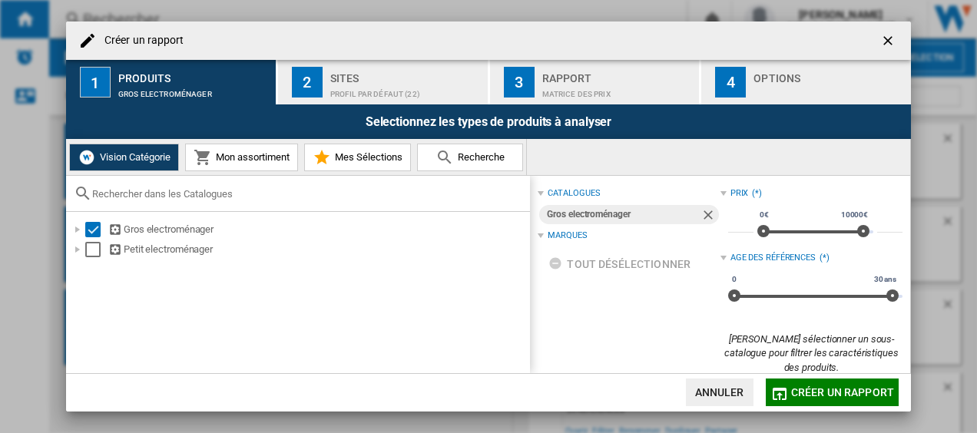
click at [238, 154] on span "Mon assortiment" at bounding box center [251, 157] width 78 height 12
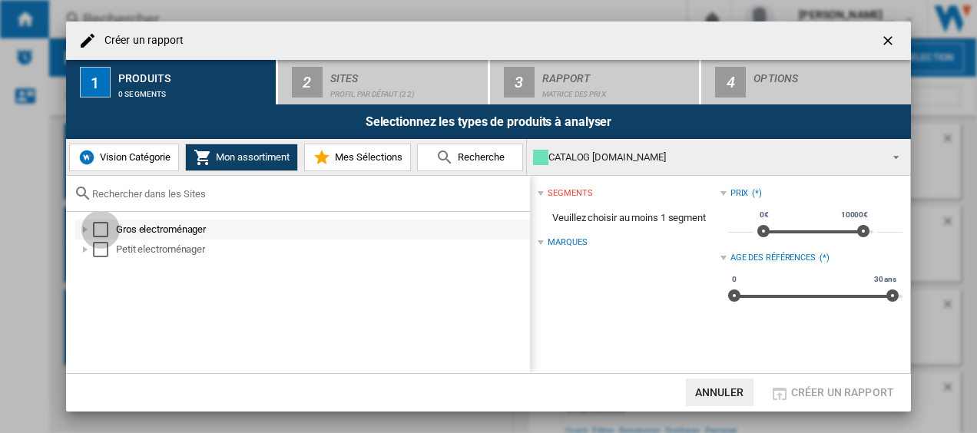
click at [106, 228] on div "Select" at bounding box center [100, 229] width 15 height 15
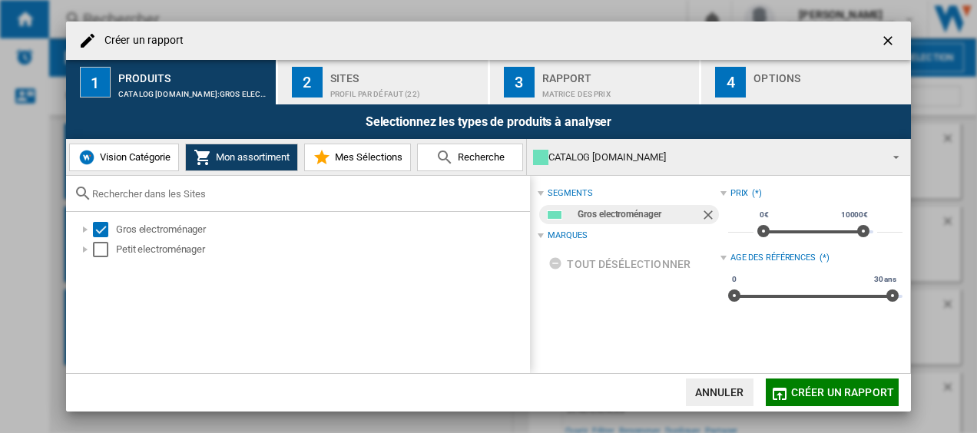
click at [376, 72] on div "Sites" at bounding box center [405, 74] width 151 height 16
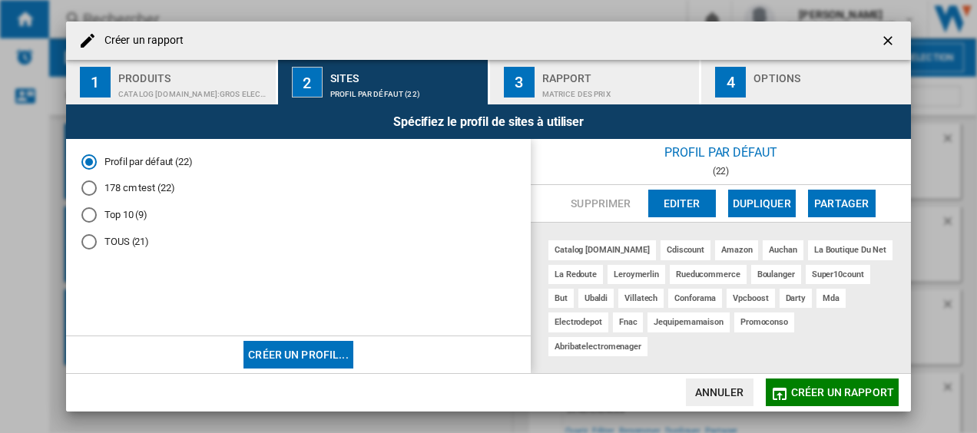
click at [557, 83] on div "Matrice des prix" at bounding box center [617, 90] width 151 height 16
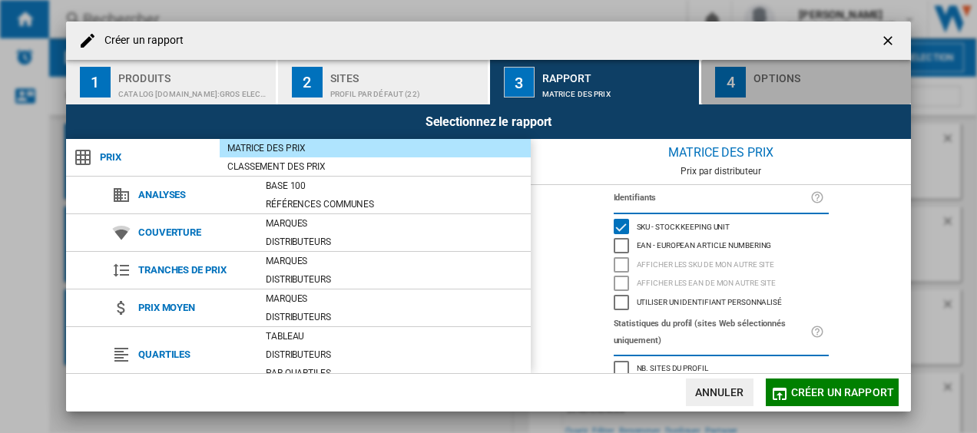
click at [722, 80] on div "4" at bounding box center [730, 82] width 31 height 31
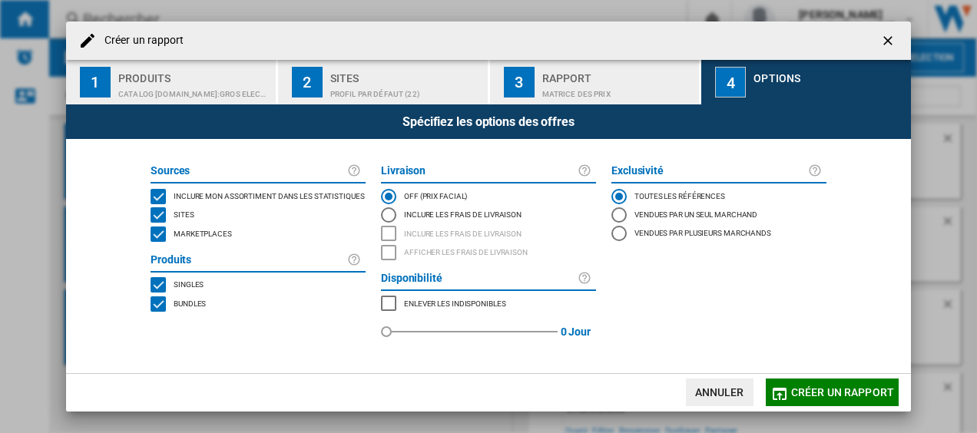
click at [642, 215] on md-radio-button "Vendues par un seul marchand" at bounding box center [718, 215] width 215 height 18
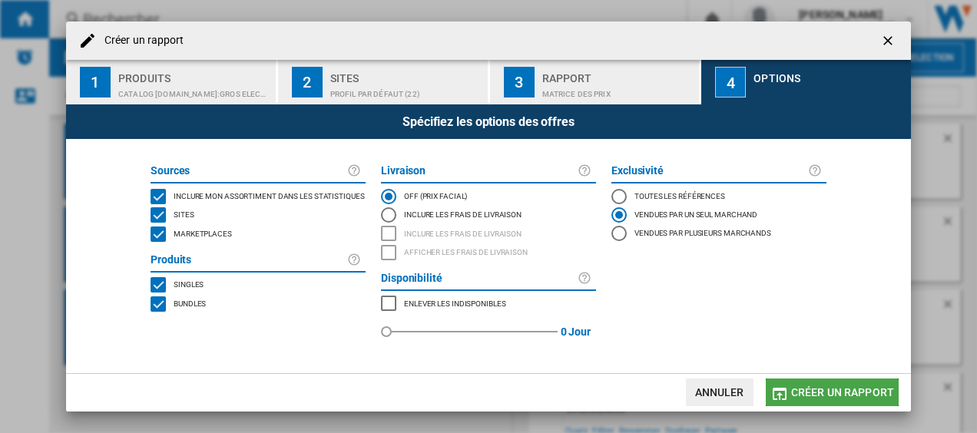
click at [826, 395] on span "Créer un rapport" at bounding box center [842, 392] width 103 height 12
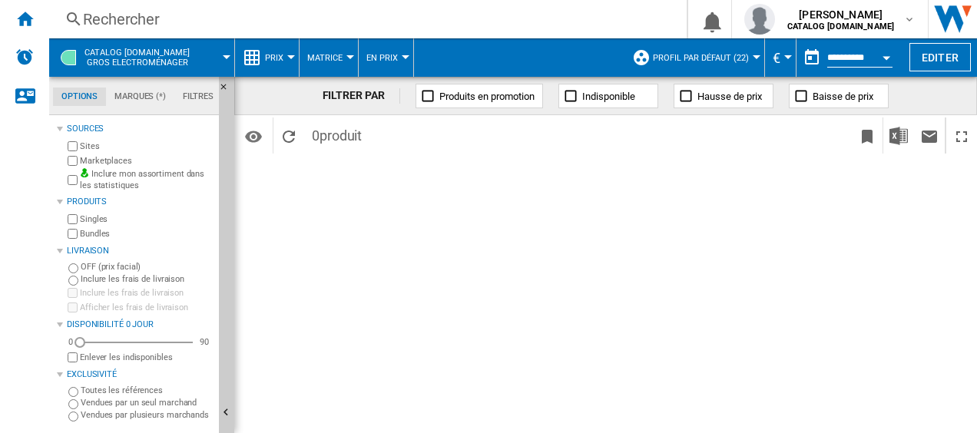
click at [877, 56] on button "Open calendar" at bounding box center [886, 55] width 28 height 28
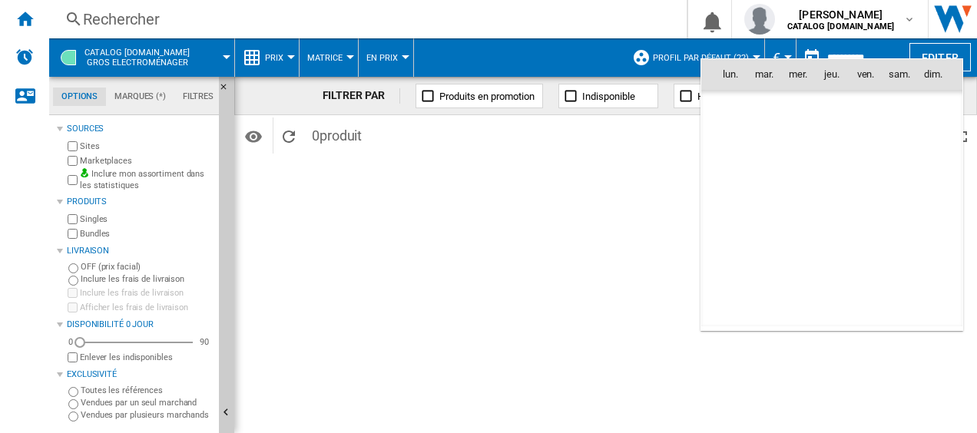
scroll to position [7324, 0]
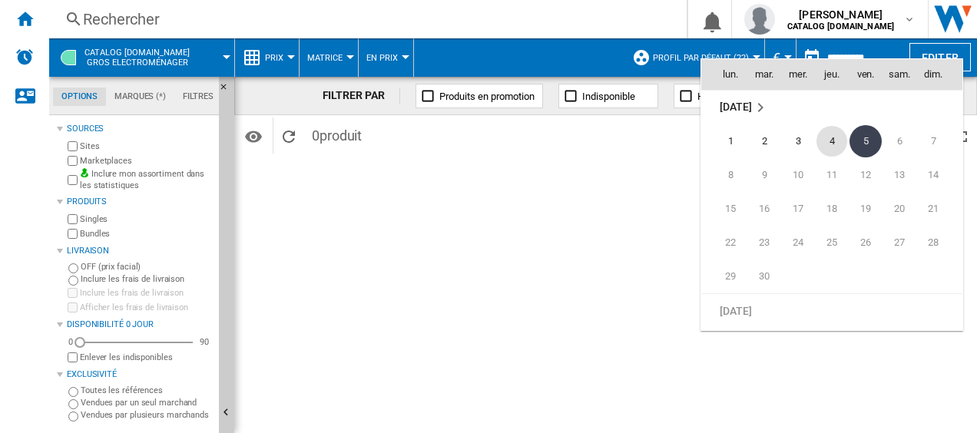
click at [832, 135] on span "4" at bounding box center [831, 141] width 31 height 31
type input "**********"
